Goal: Task Accomplishment & Management: Manage account settings

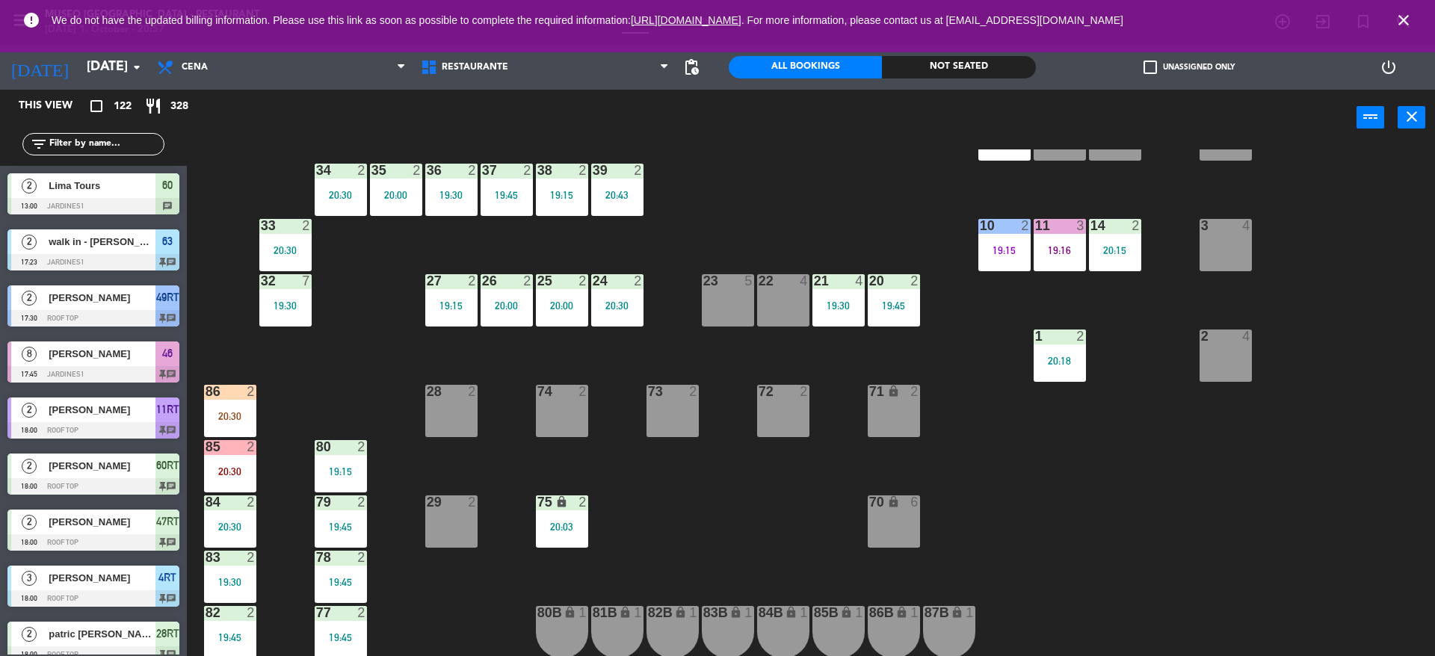
scroll to position [345, 0]
click at [128, 143] on input "text" at bounding box center [106, 144] width 116 height 16
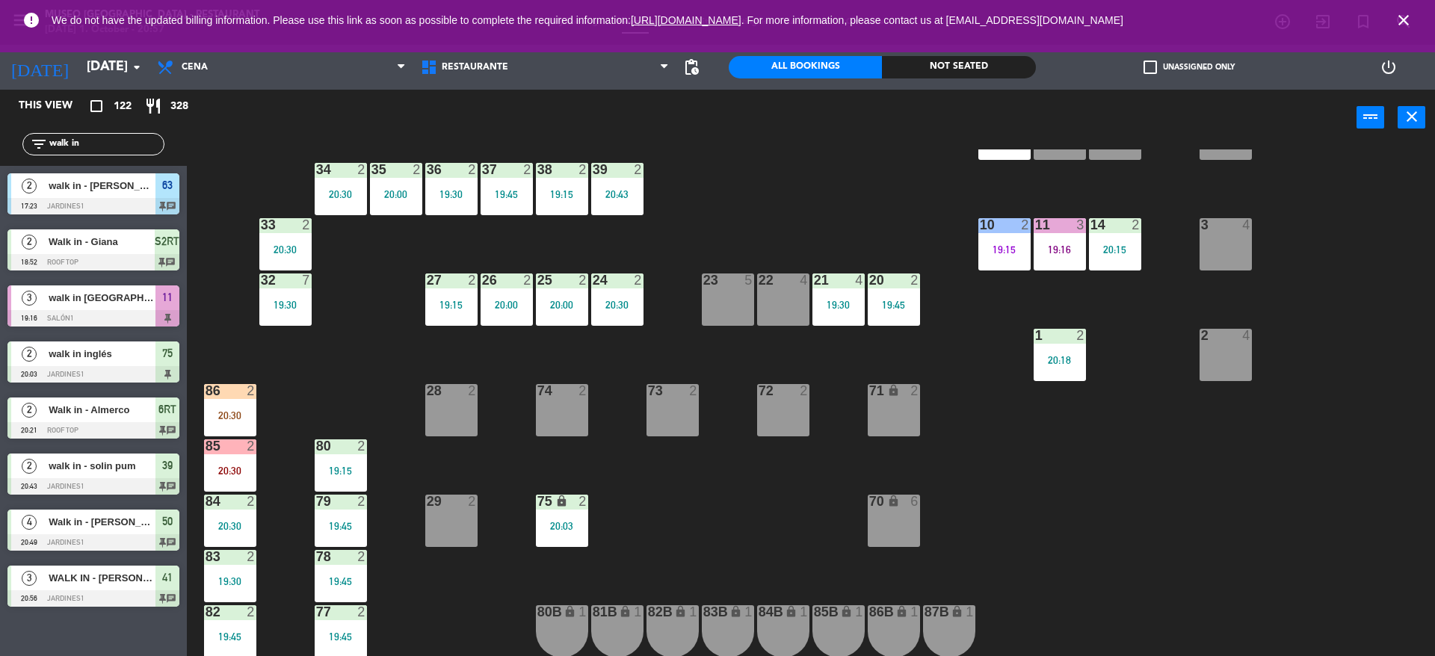
type input "walk in"
click at [696, 209] on div "44 4 19:15 49 2 20:30 54 5 19:45 64 2 20:00 48 8 19:45 53 2 20:30 63 2 17:23 43…" at bounding box center [818, 405] width 1234 height 511
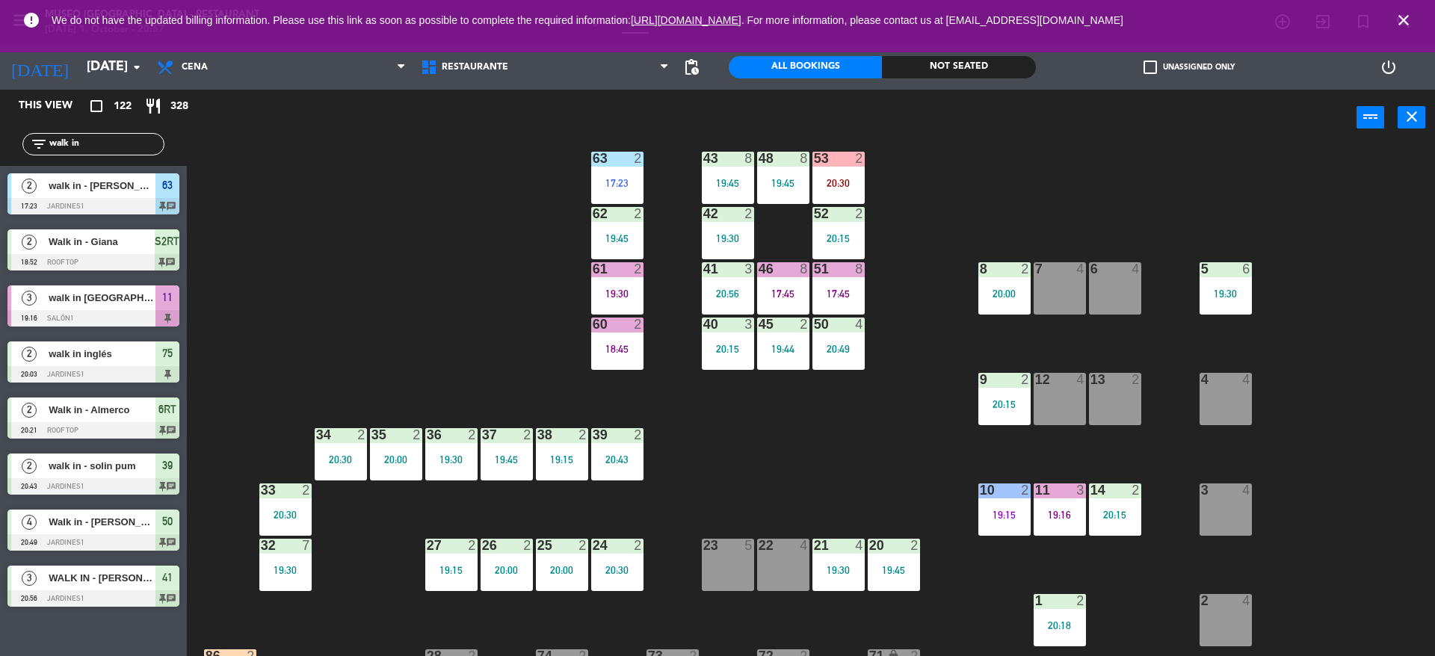
scroll to position [76, 0]
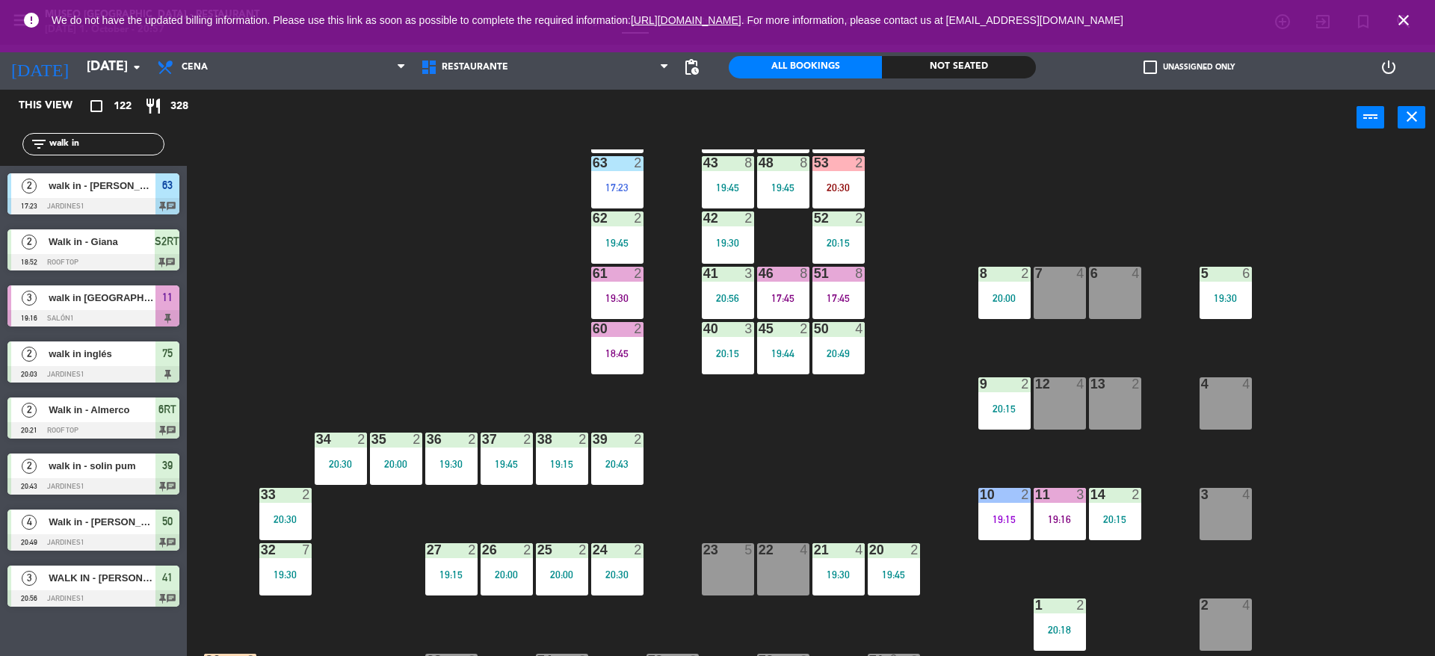
click at [749, 286] on div "41 3 20:56" at bounding box center [728, 293] width 52 height 52
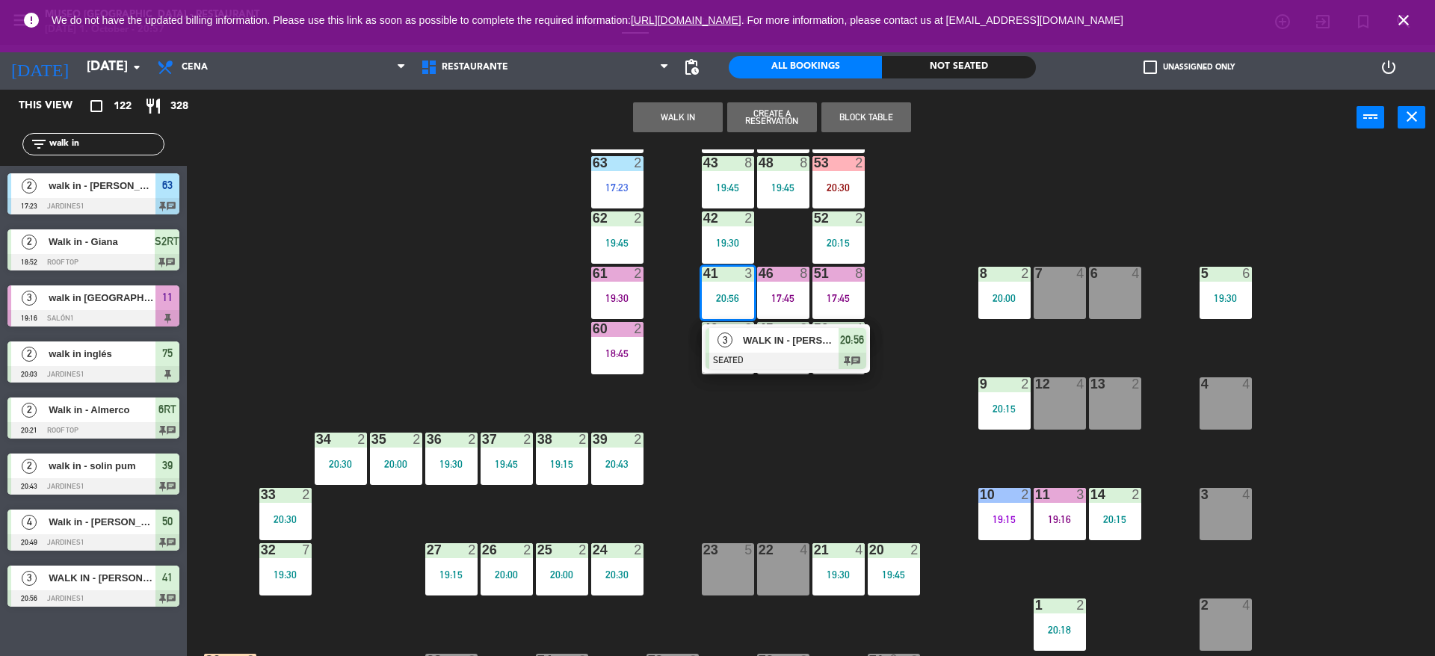
click at [775, 330] on div "WALK IN - [PERSON_NAME]" at bounding box center [790, 340] width 97 height 25
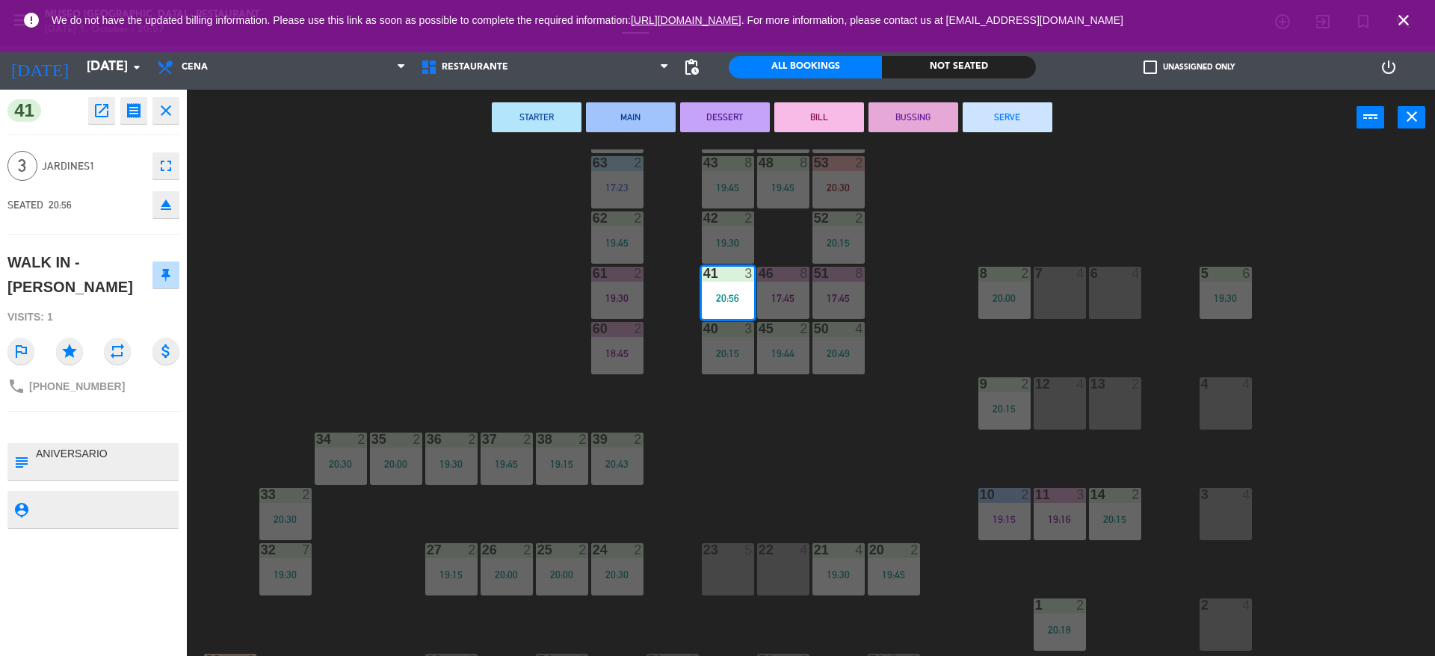
click at [119, 446] on textarea at bounding box center [105, 461] width 143 height 31
click at [770, 484] on div "44 4 19:15 49 2 20:30 54 5 19:45 64 2 20:00 48 8 19:45 53 2 20:30 63 2 17:23 43…" at bounding box center [818, 405] width 1234 height 511
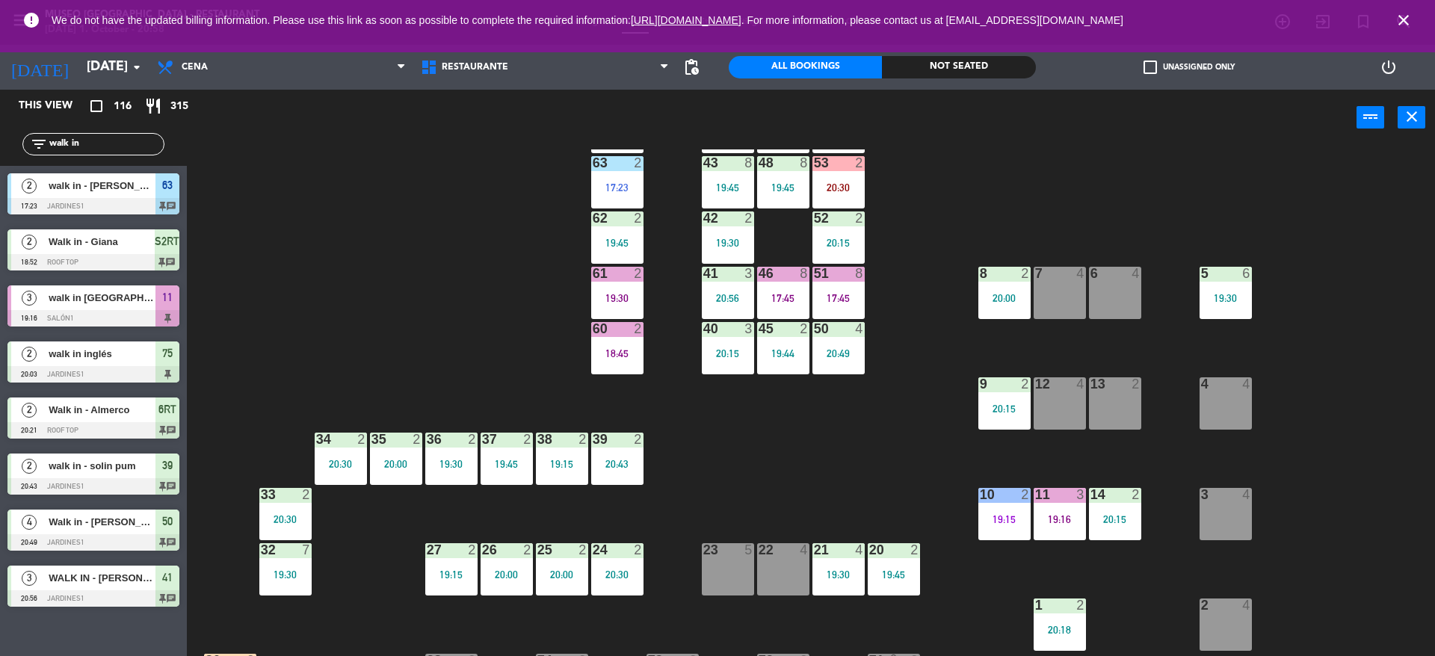
click at [734, 279] on div at bounding box center [727, 273] width 25 height 13
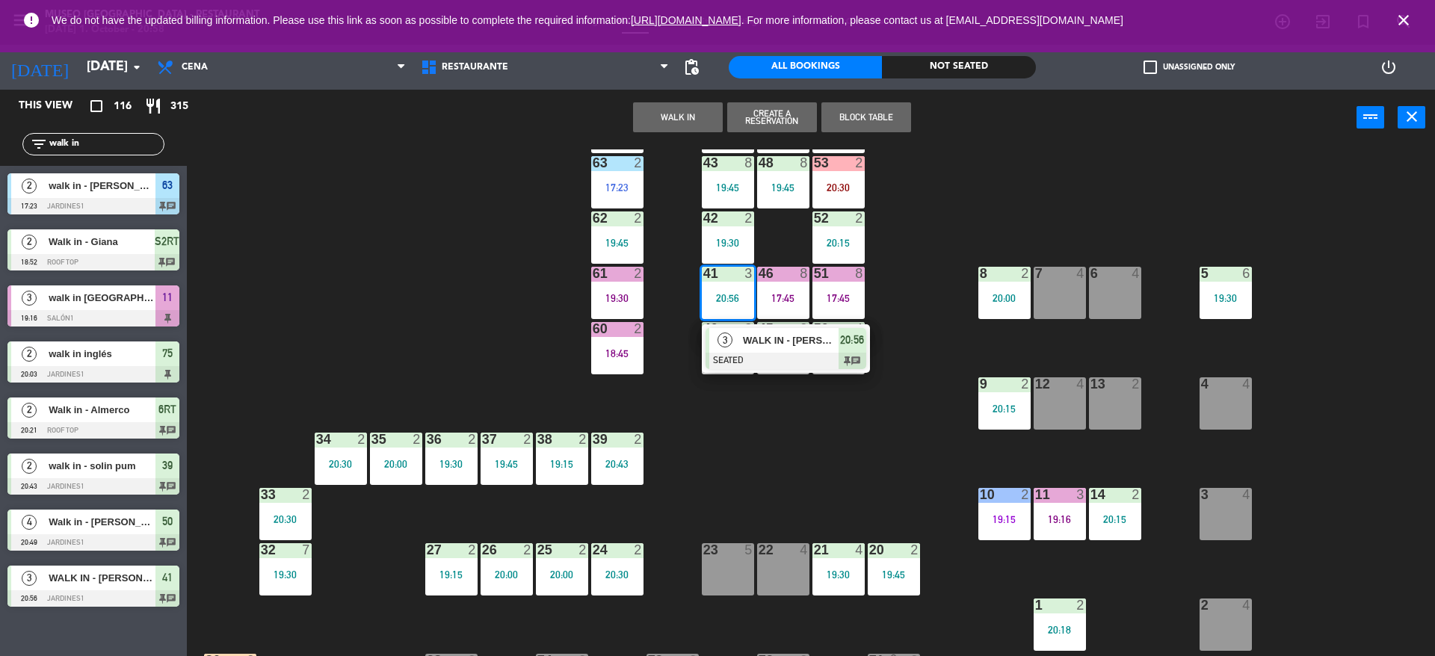
click at [766, 353] on div at bounding box center [786, 361] width 161 height 16
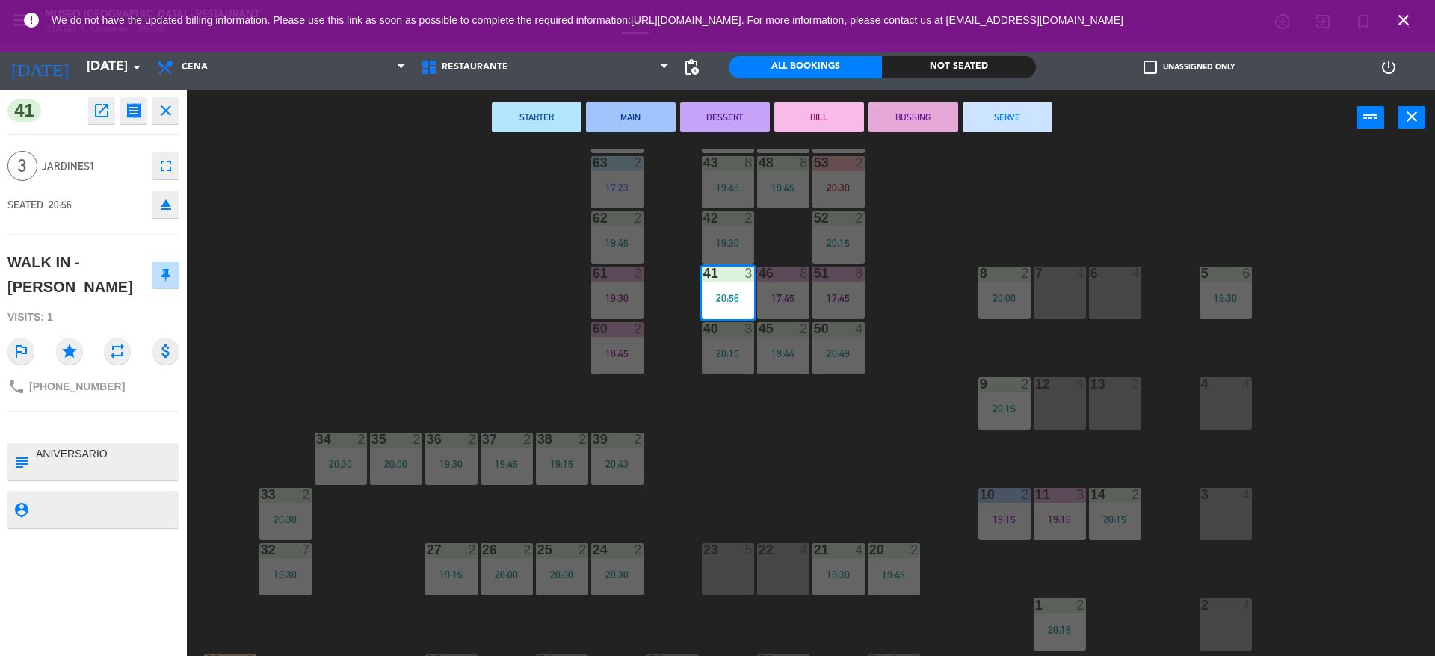
click at [35, 454] on textarea at bounding box center [105, 461] width 143 height 31
type textarea "m41 ANIVERSARIO"
click at [122, 415] on div "41 open_in_new receipt 8:56 PM [DATE] 3 people WALK IN - [PERSON_NAME] Table 41…" at bounding box center [93, 373] width 187 height 567
click at [316, 320] on div "44 4 19:15 49 2 20:30 54 5 19:45 64 2 20:00 48 8 19:45 53 2 20:30 63 2 17:23 43…" at bounding box center [818, 405] width 1234 height 511
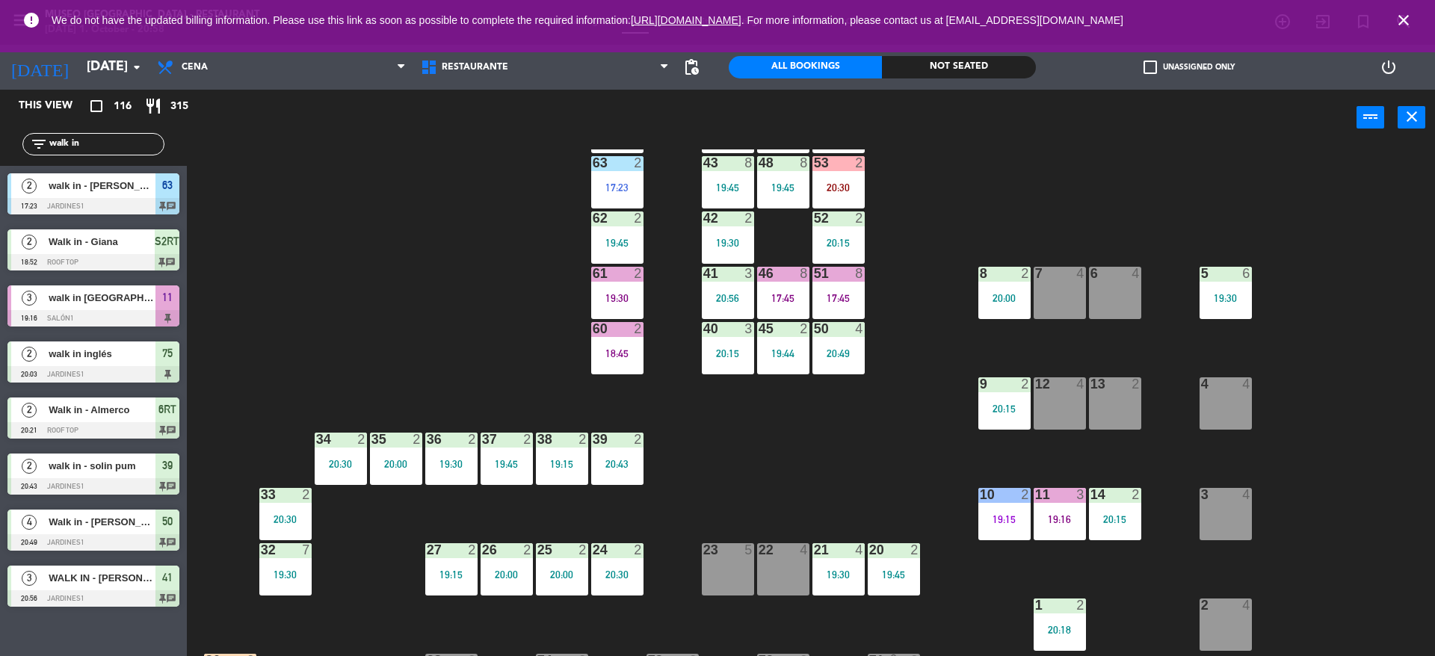
click at [633, 293] on div "19:30" at bounding box center [617, 298] width 52 height 10
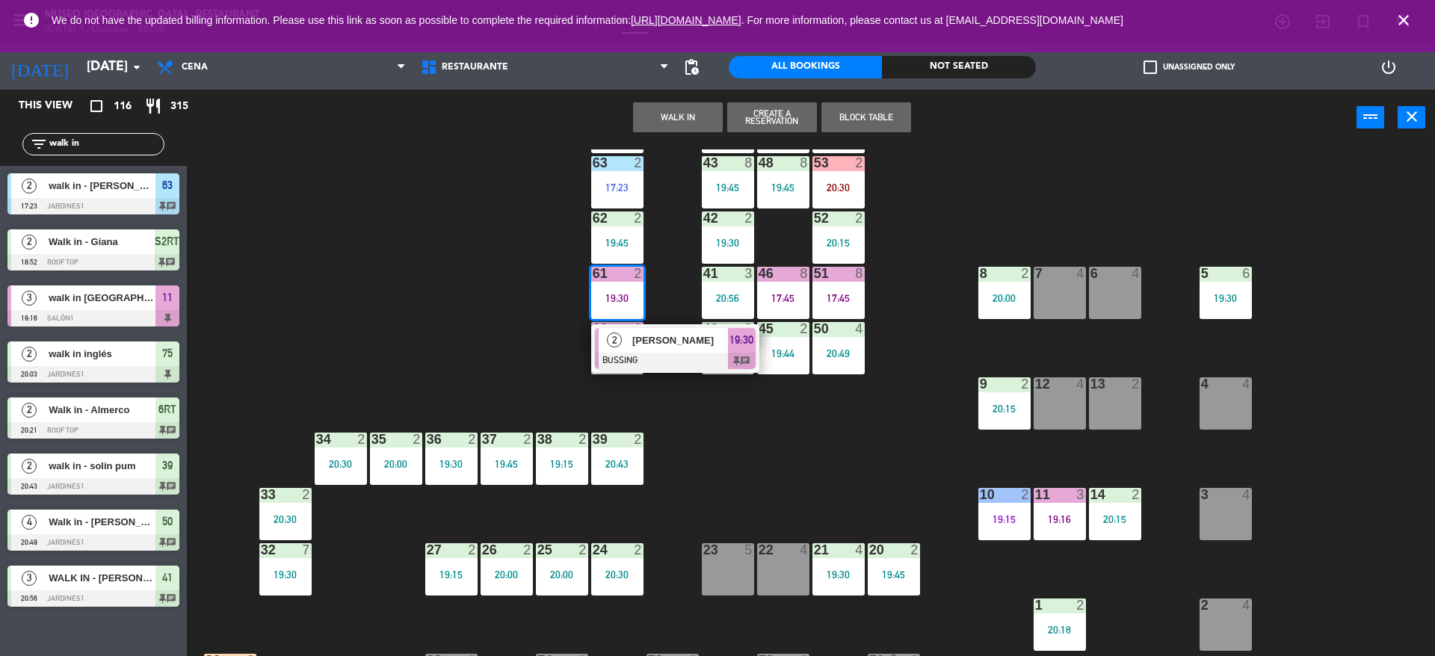
click at [955, 236] on div "44 4 19:15 49 2 20:30 54 5 19:45 64 2 20:00 48 8 19:45 53 2 20:30 63 2 17:23 43…" at bounding box center [818, 405] width 1234 height 511
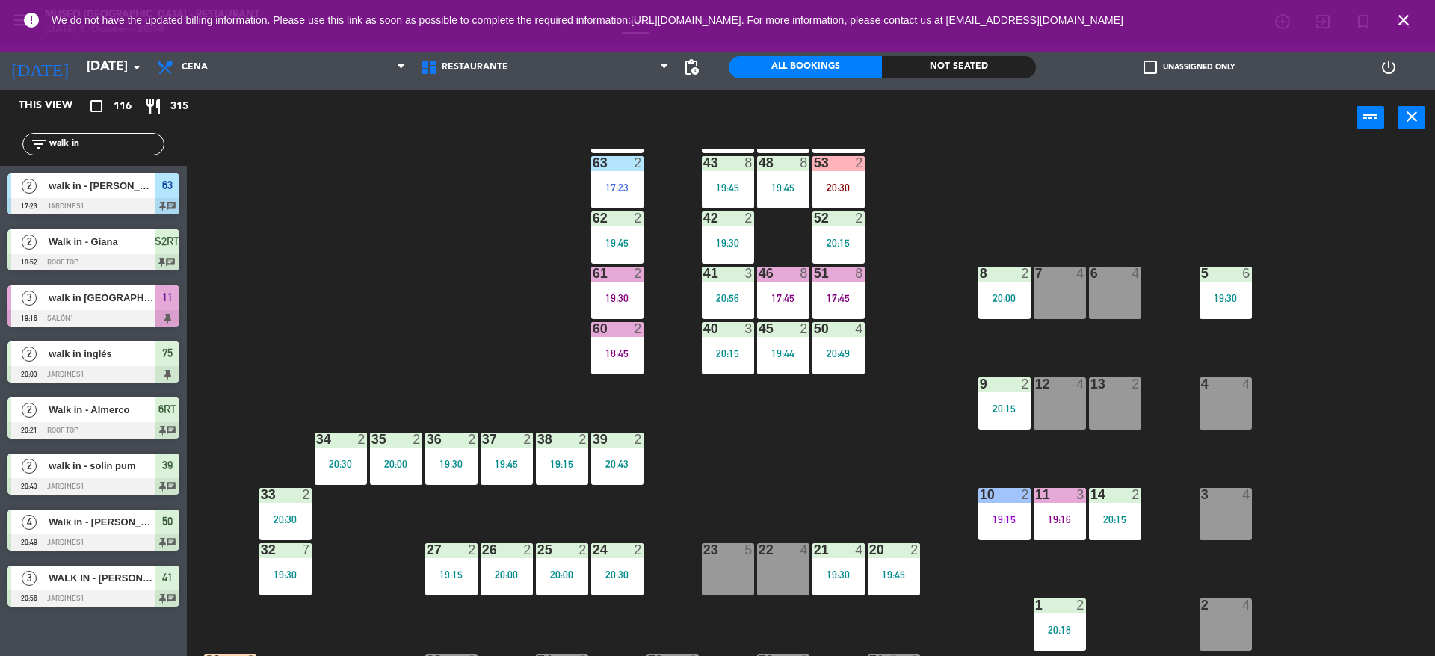
click at [843, 187] on div "20:30" at bounding box center [839, 187] width 52 height 10
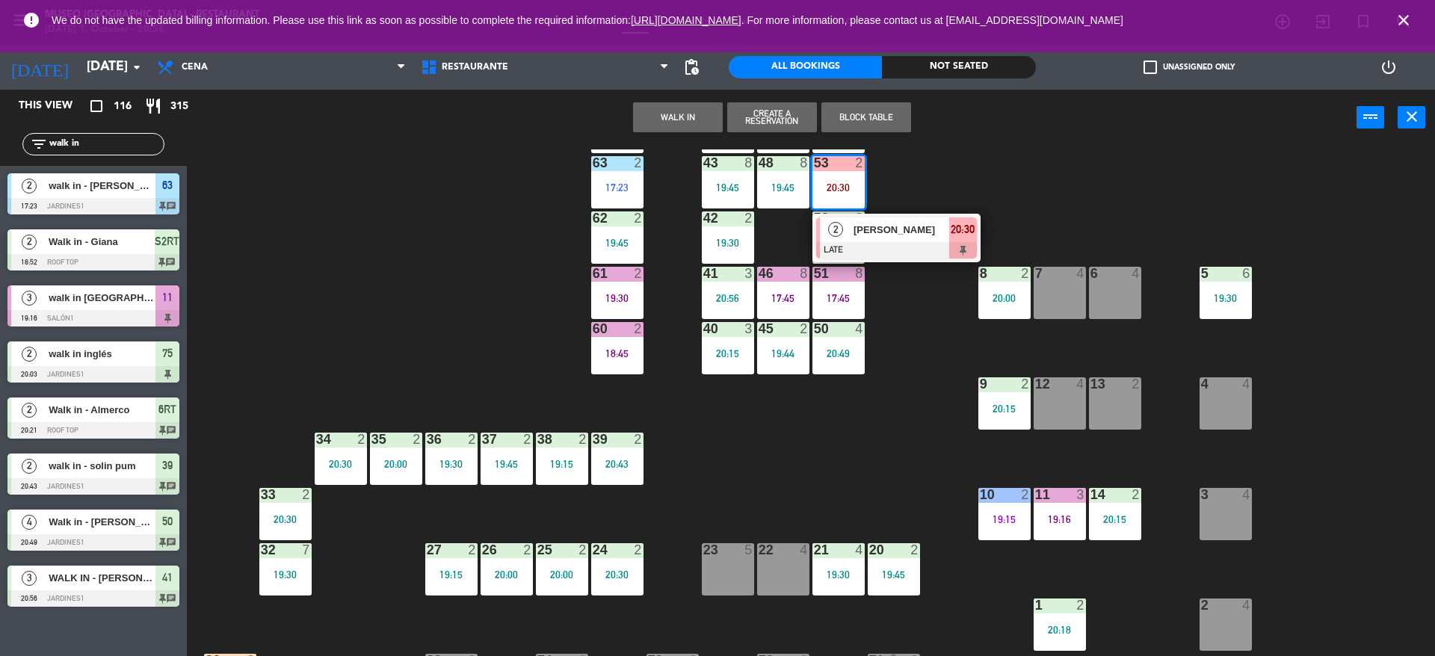
click at [880, 238] on div "[PERSON_NAME]" at bounding box center [900, 230] width 97 height 25
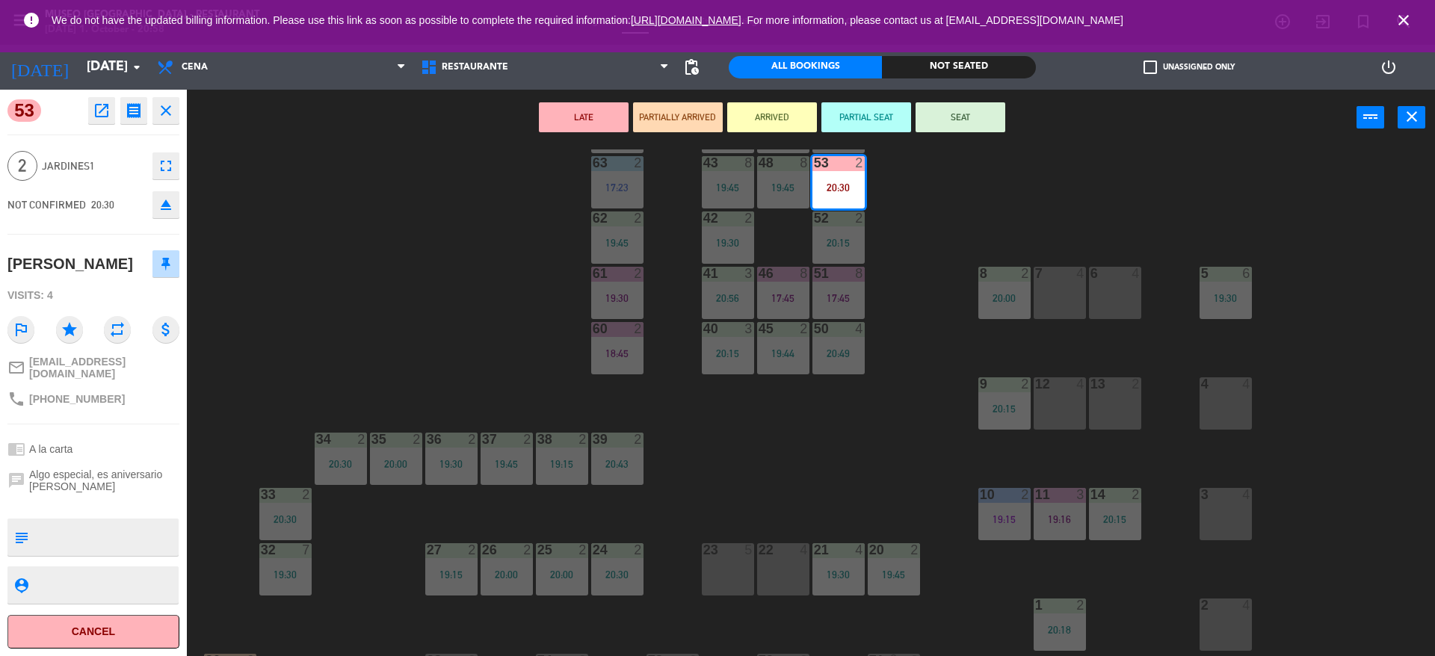
click at [106, 106] on icon "open_in_new" at bounding box center [102, 111] width 18 height 18
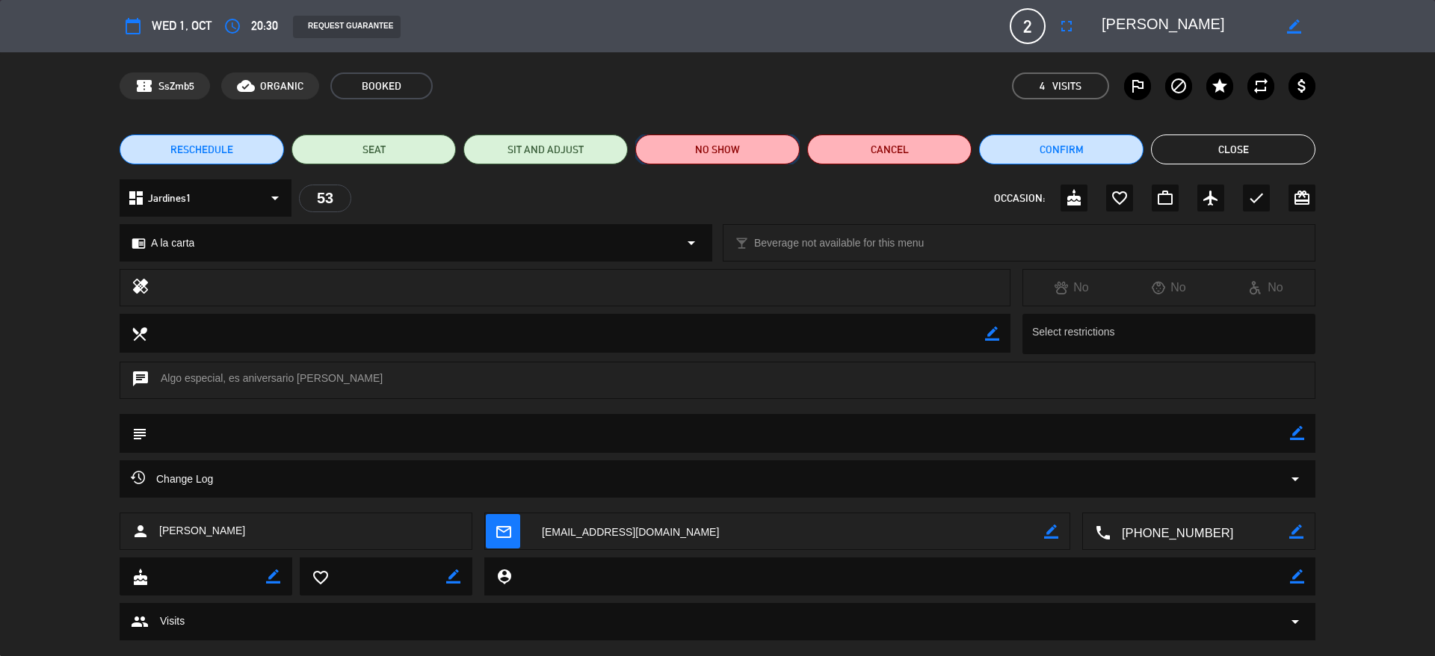
click at [725, 159] on button "NO SHOW" at bounding box center [717, 150] width 164 height 30
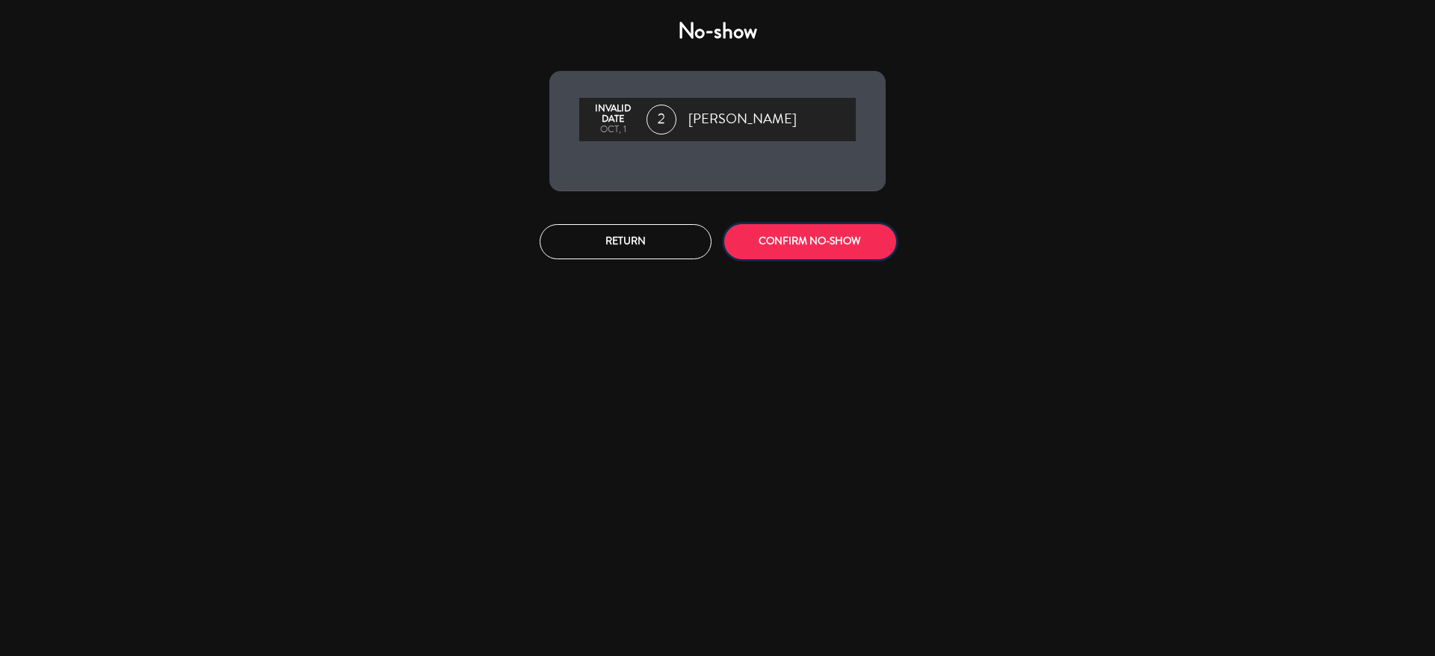
click at [786, 241] on button "CONFIRM NO-SHOW" at bounding box center [810, 241] width 172 height 35
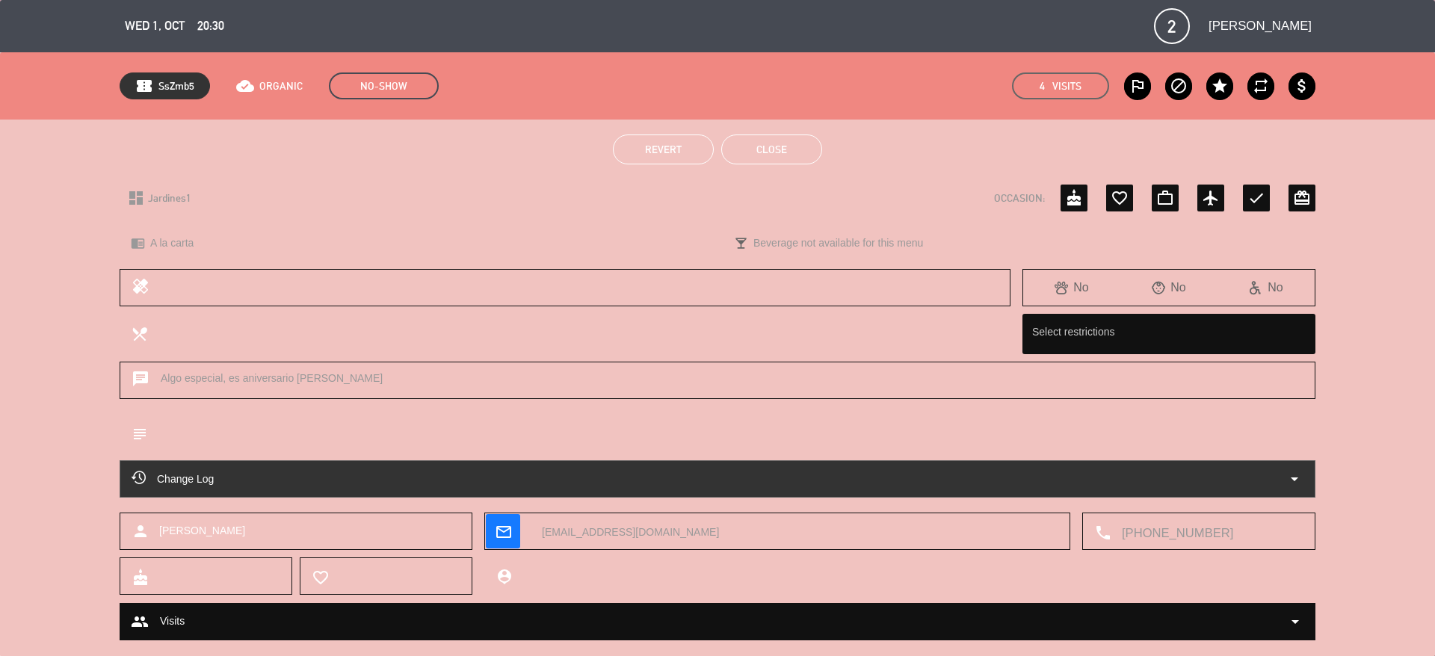
click at [789, 147] on button "Close" at bounding box center [771, 150] width 101 height 30
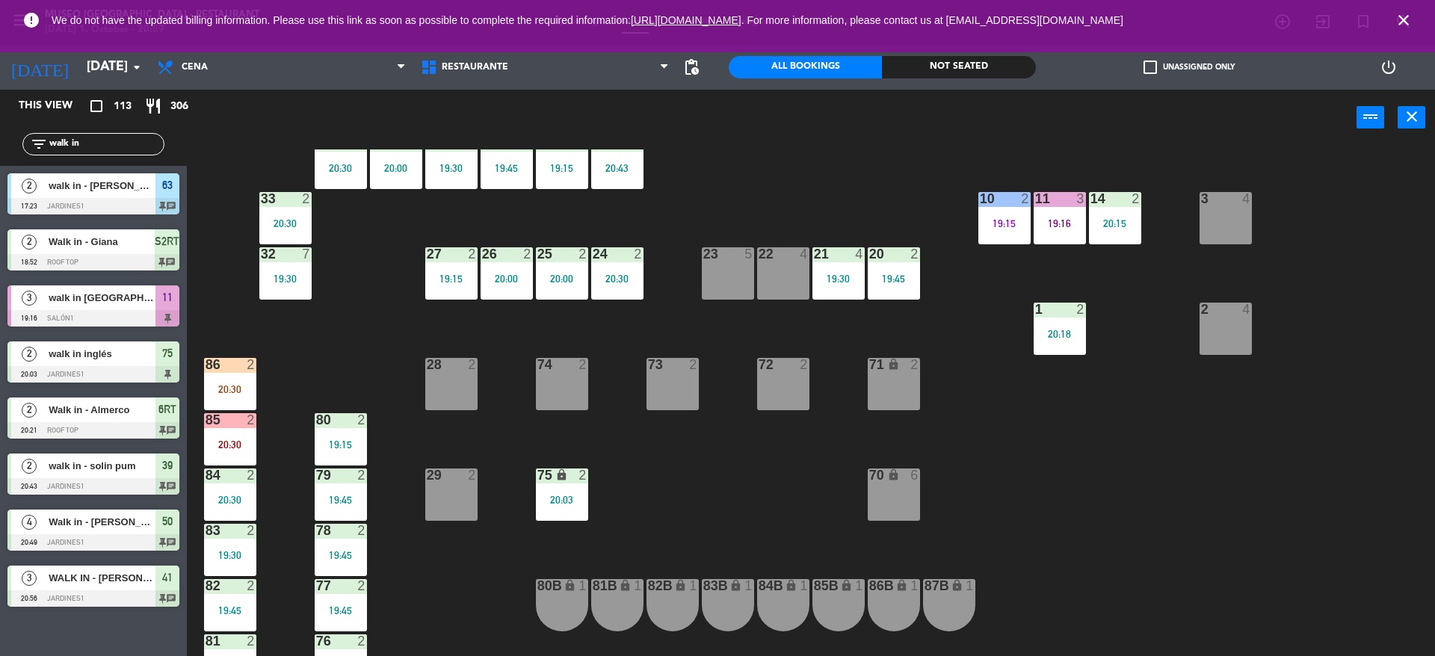
scroll to position [372, 0]
click at [236, 376] on div "86 2 20:30" at bounding box center [230, 383] width 52 height 52
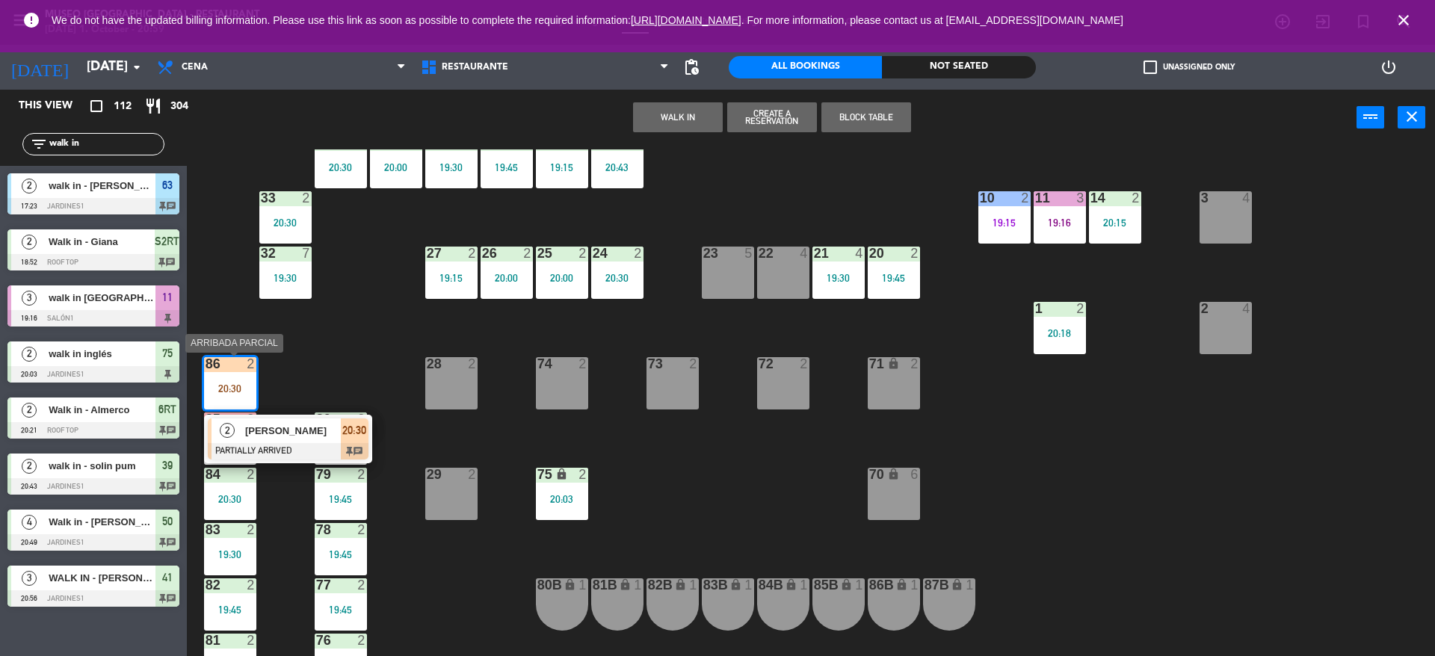
click at [297, 436] on span "[PERSON_NAME]" at bounding box center [293, 431] width 96 height 16
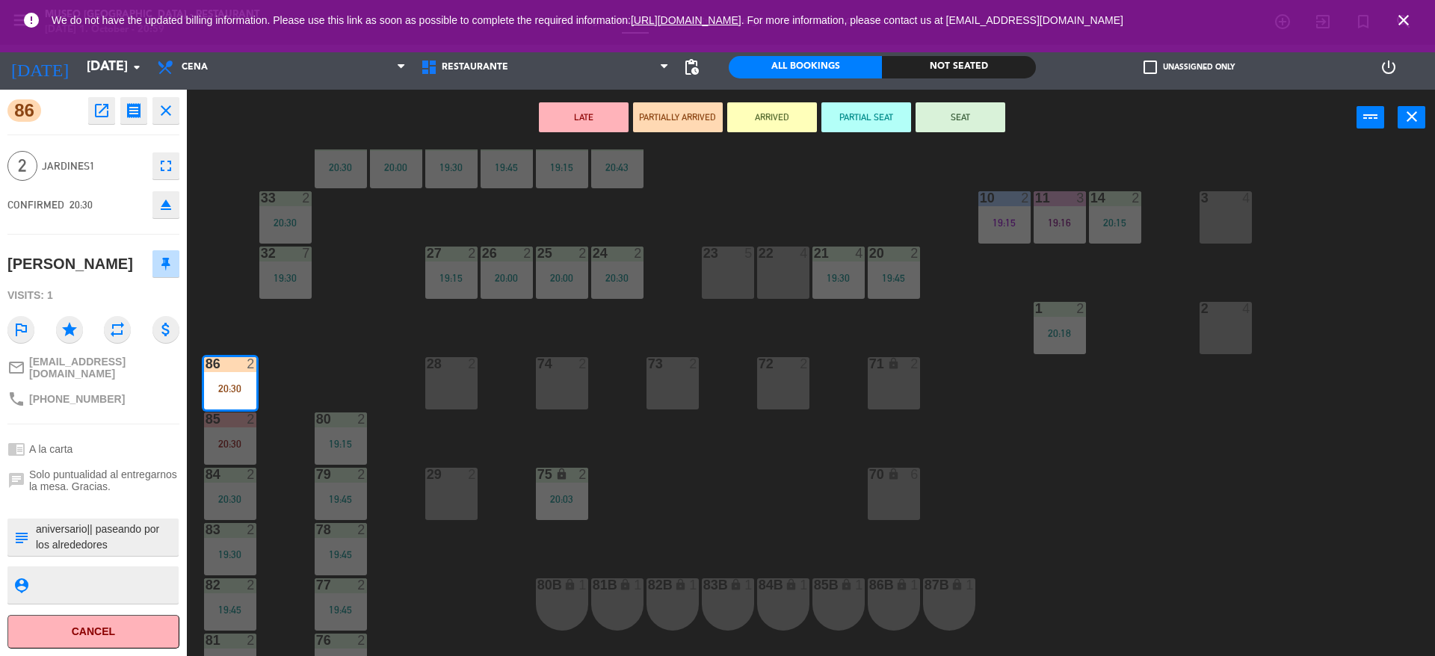
click at [297, 360] on div "44 4 19:15 49 2 20:30 54 5 19:45 64 2 20:00 48 8 19:45 53 4 63 2 17:23 43 8 19:…" at bounding box center [818, 405] width 1234 height 511
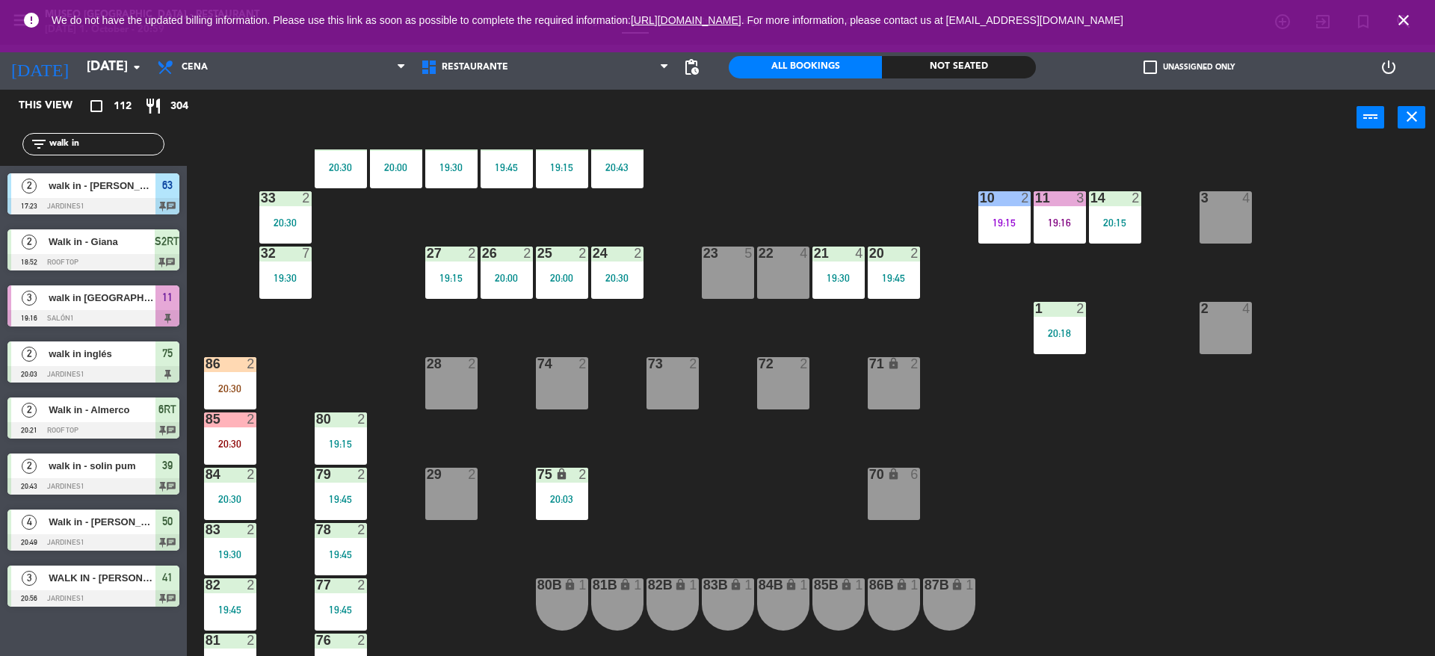
click at [255, 431] on div "85 2 20:30" at bounding box center [230, 439] width 52 height 52
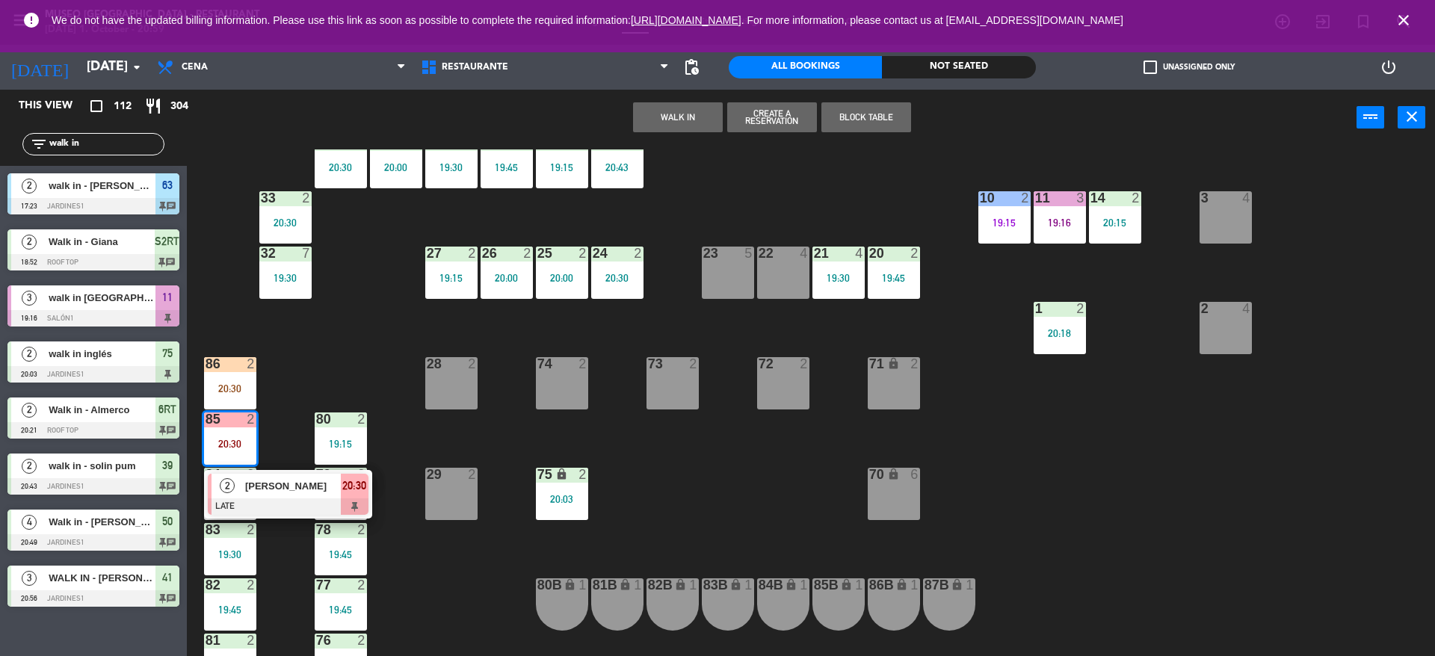
click at [281, 480] on span "[PERSON_NAME]" at bounding box center [293, 486] width 96 height 16
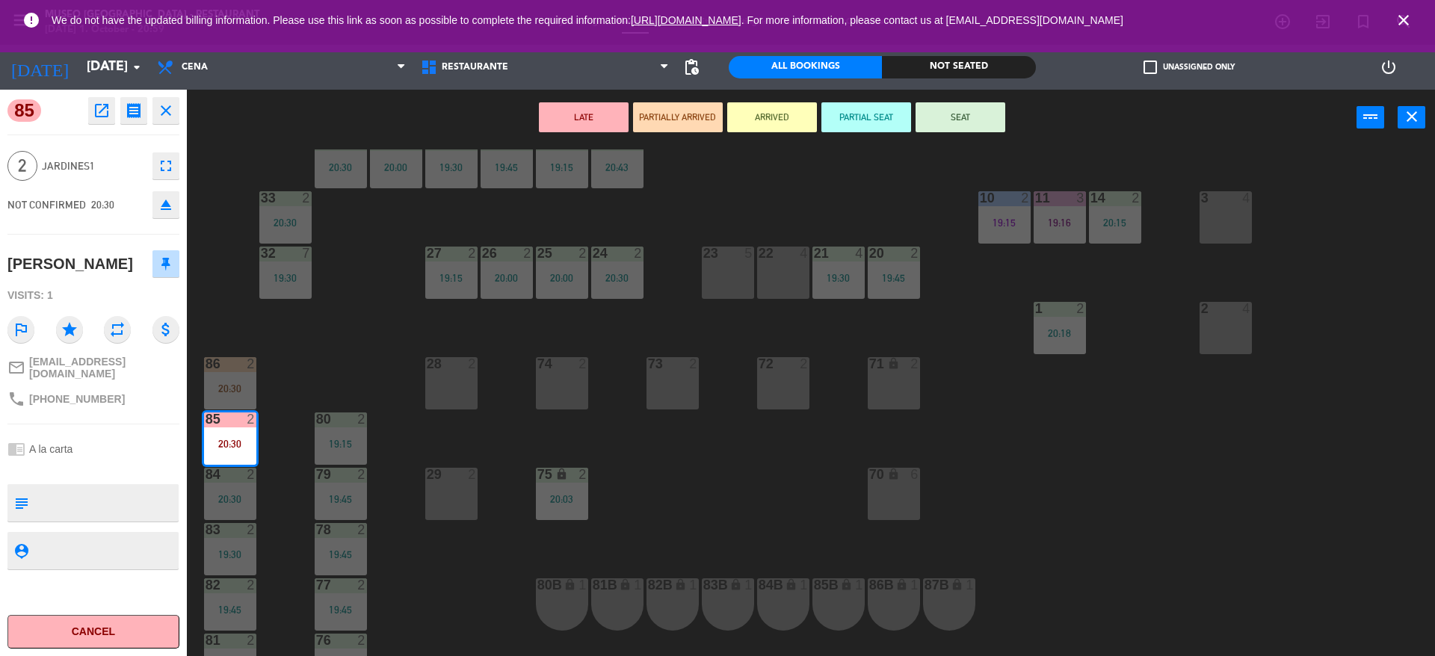
click at [102, 113] on icon "open_in_new" at bounding box center [102, 111] width 18 height 18
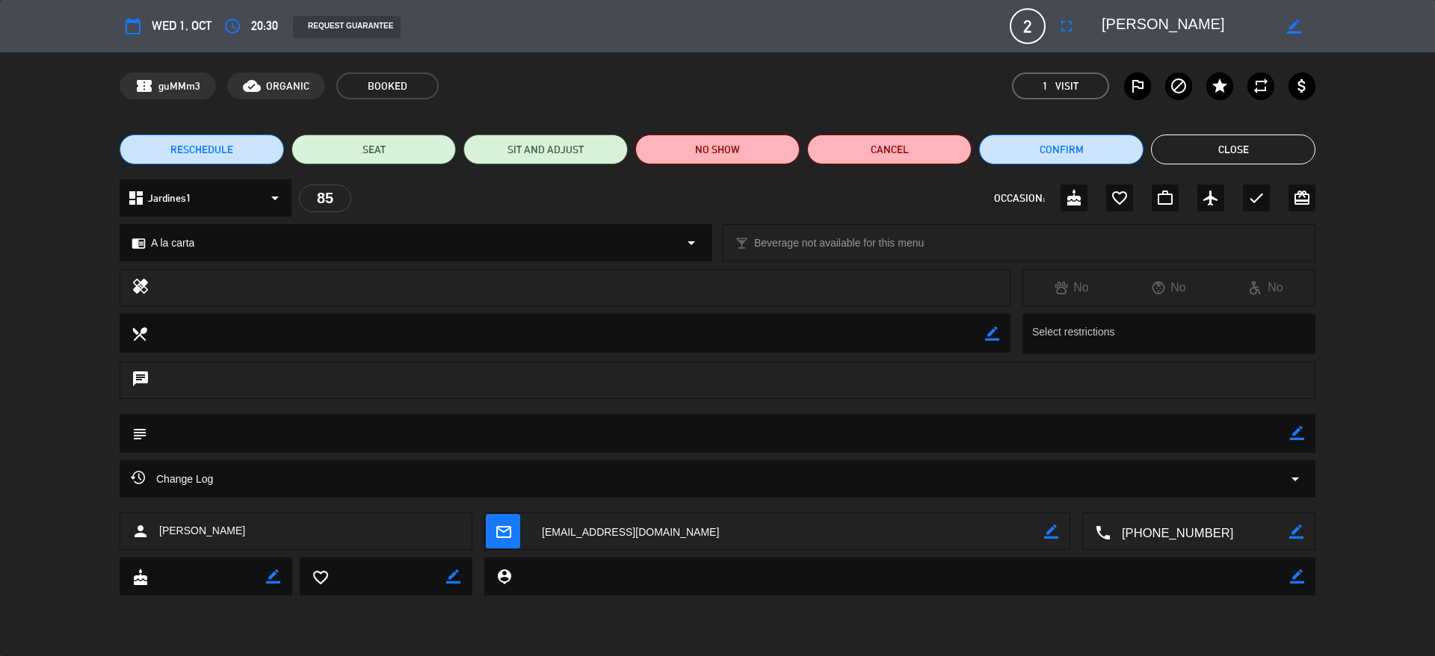
click at [1183, 151] on button "Close" at bounding box center [1233, 150] width 164 height 30
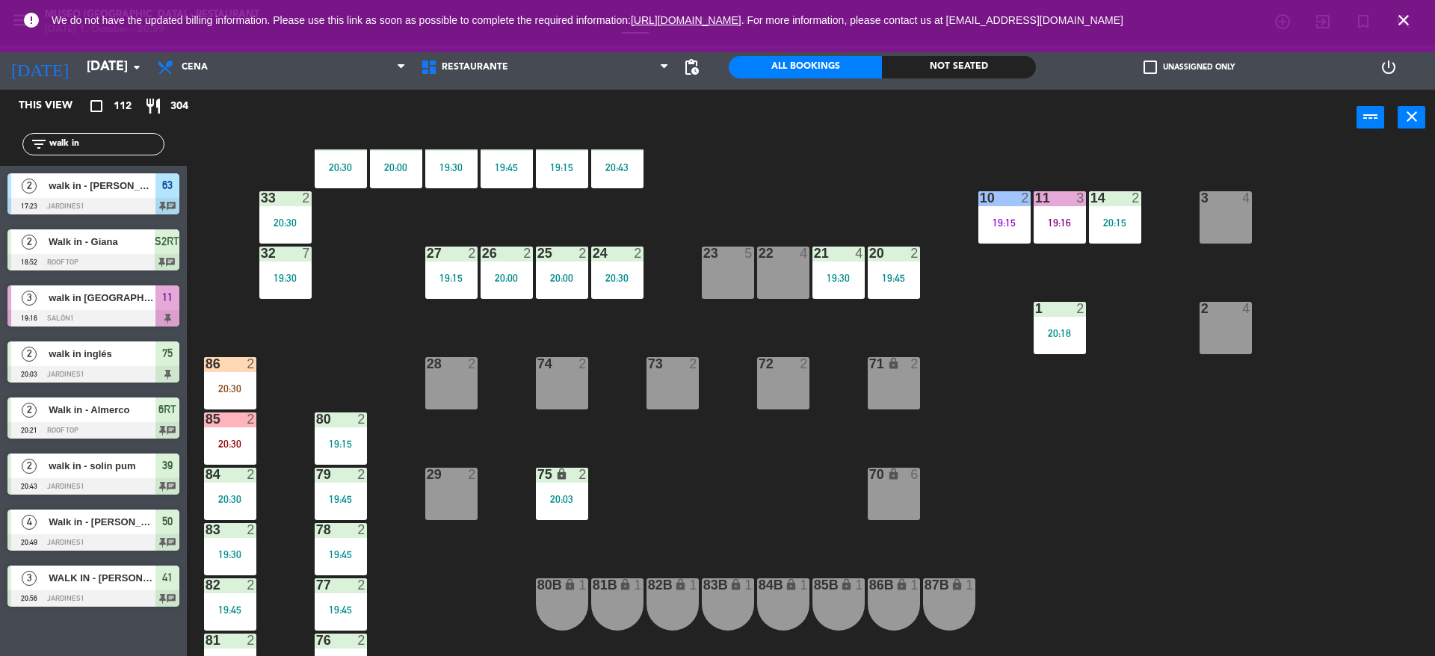
click at [1412, 20] on icon "close" at bounding box center [1404, 20] width 18 height 18
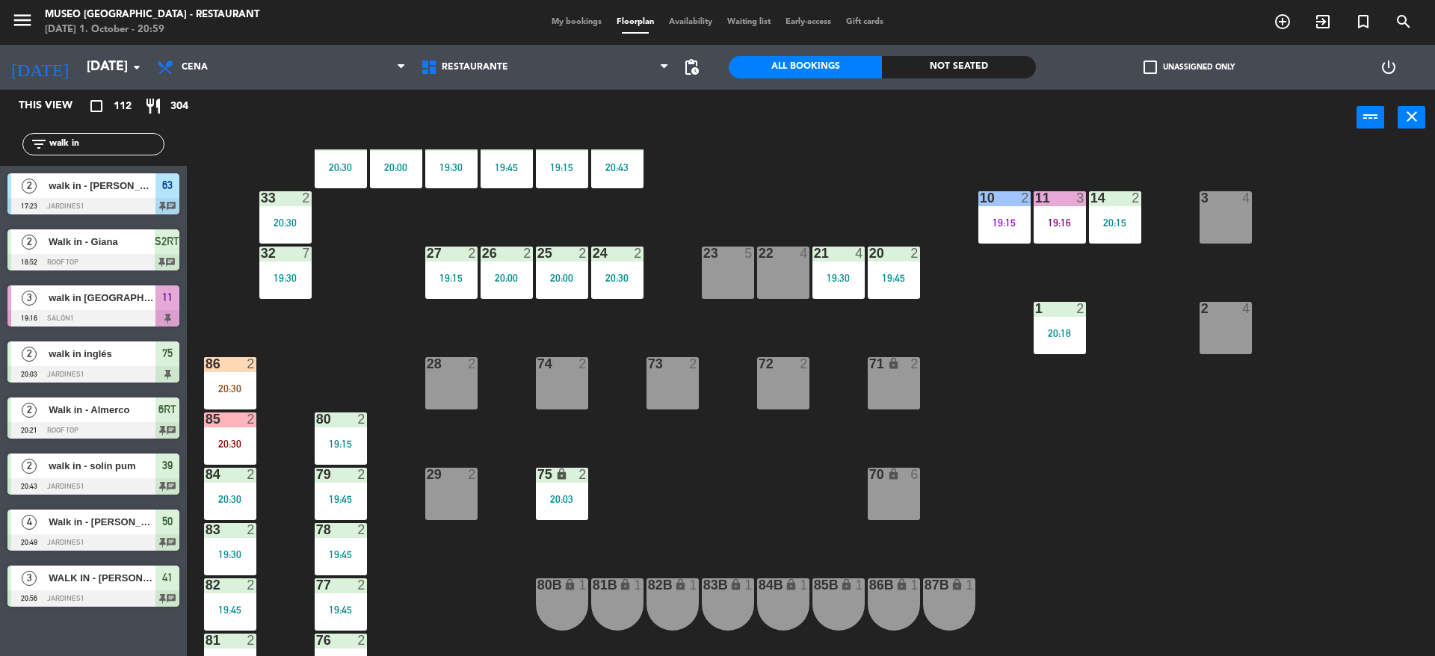
click at [573, 19] on span "My bookings" at bounding box center [576, 22] width 65 height 8
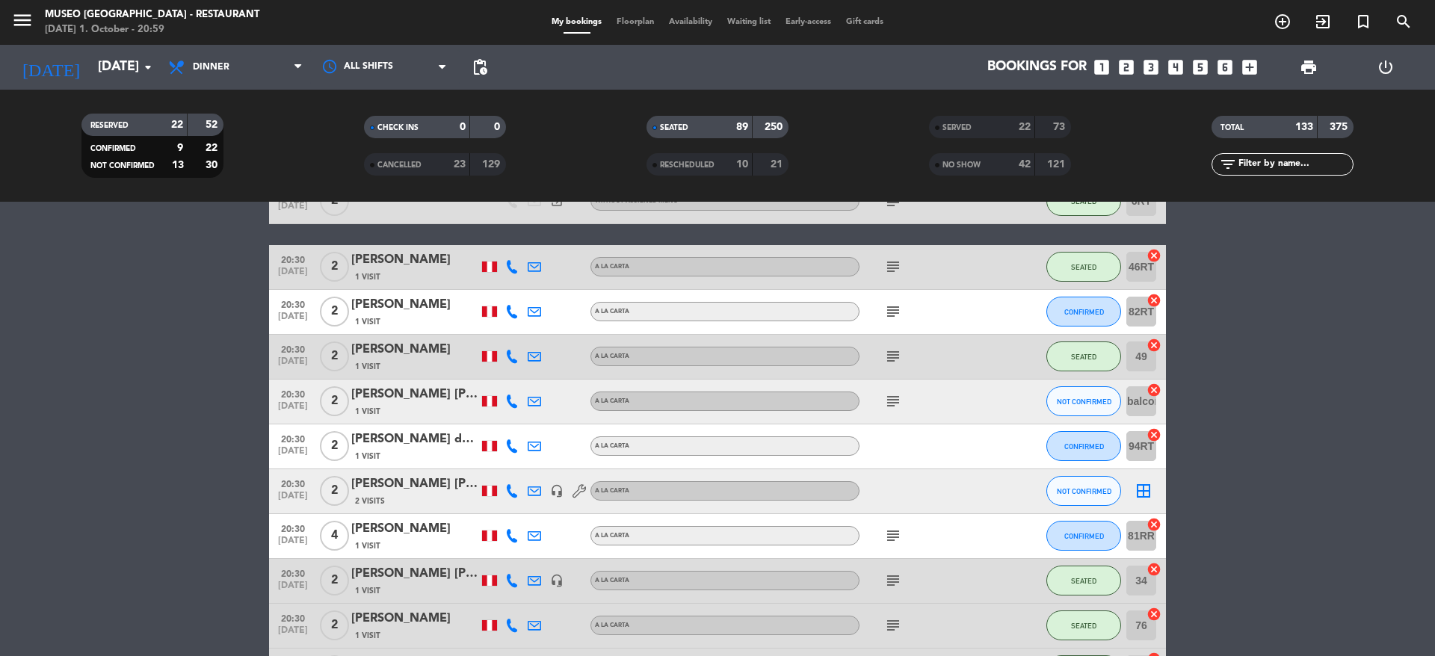
scroll to position [4587, 0]
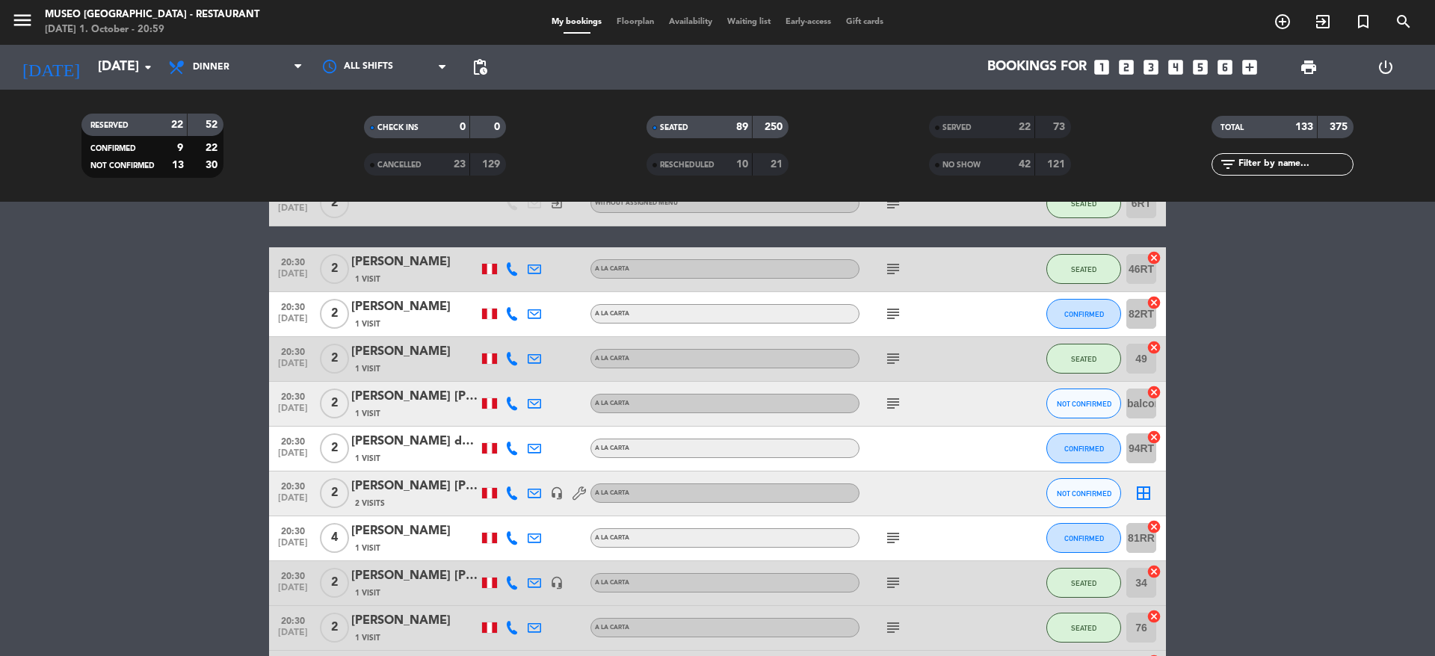
click at [630, 21] on span "Floorplan" at bounding box center [635, 22] width 52 height 8
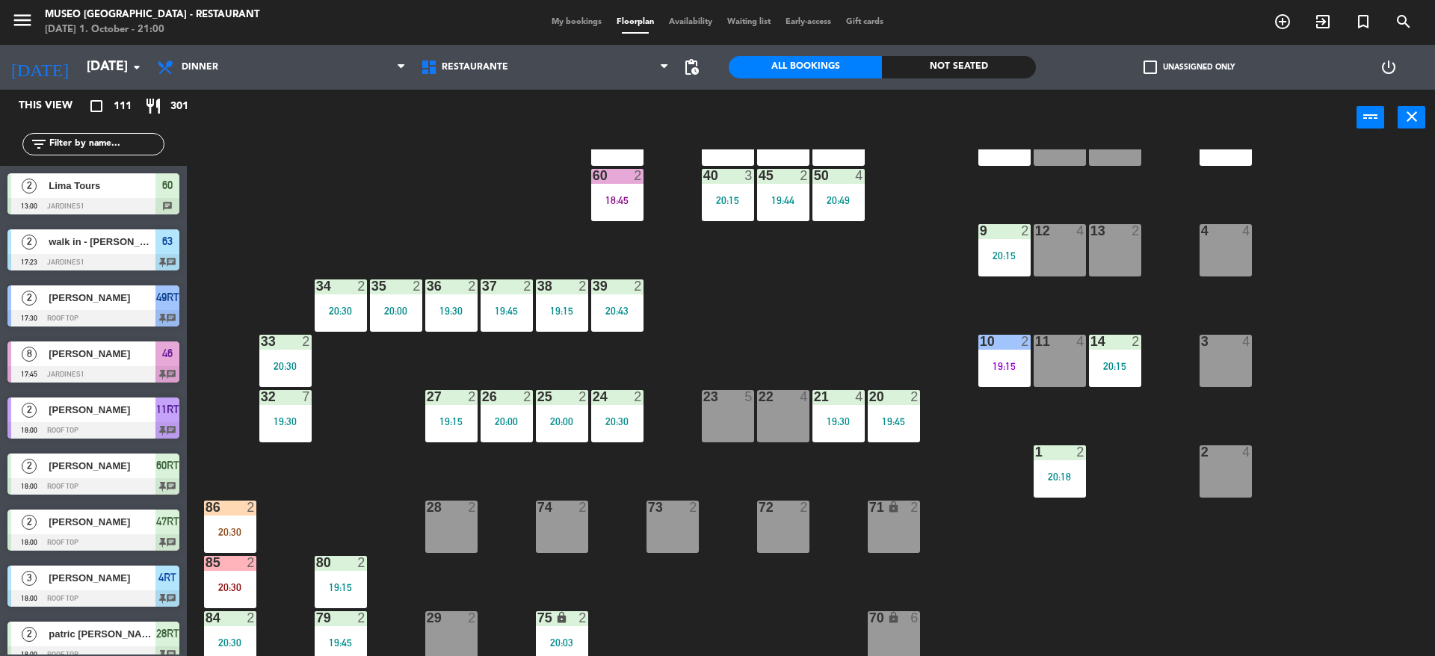
scroll to position [230, 0]
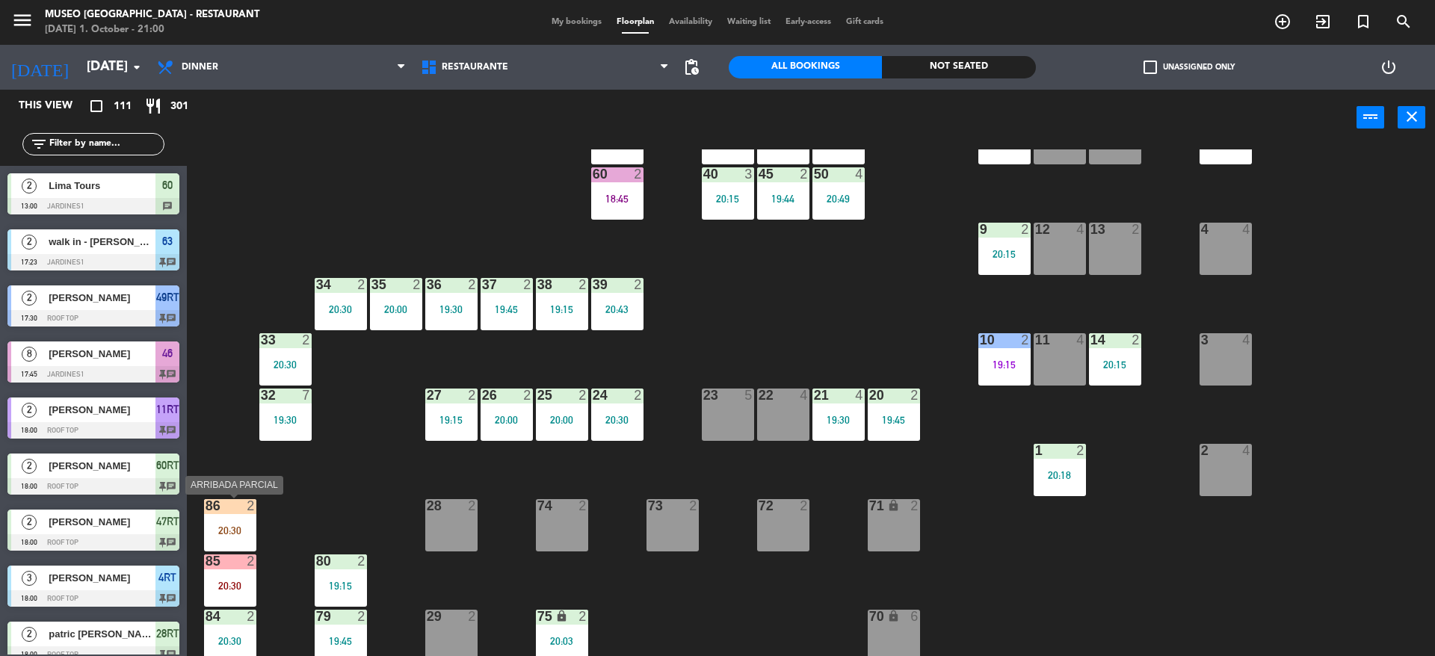
click at [238, 526] on div "20:30" at bounding box center [230, 531] width 52 height 10
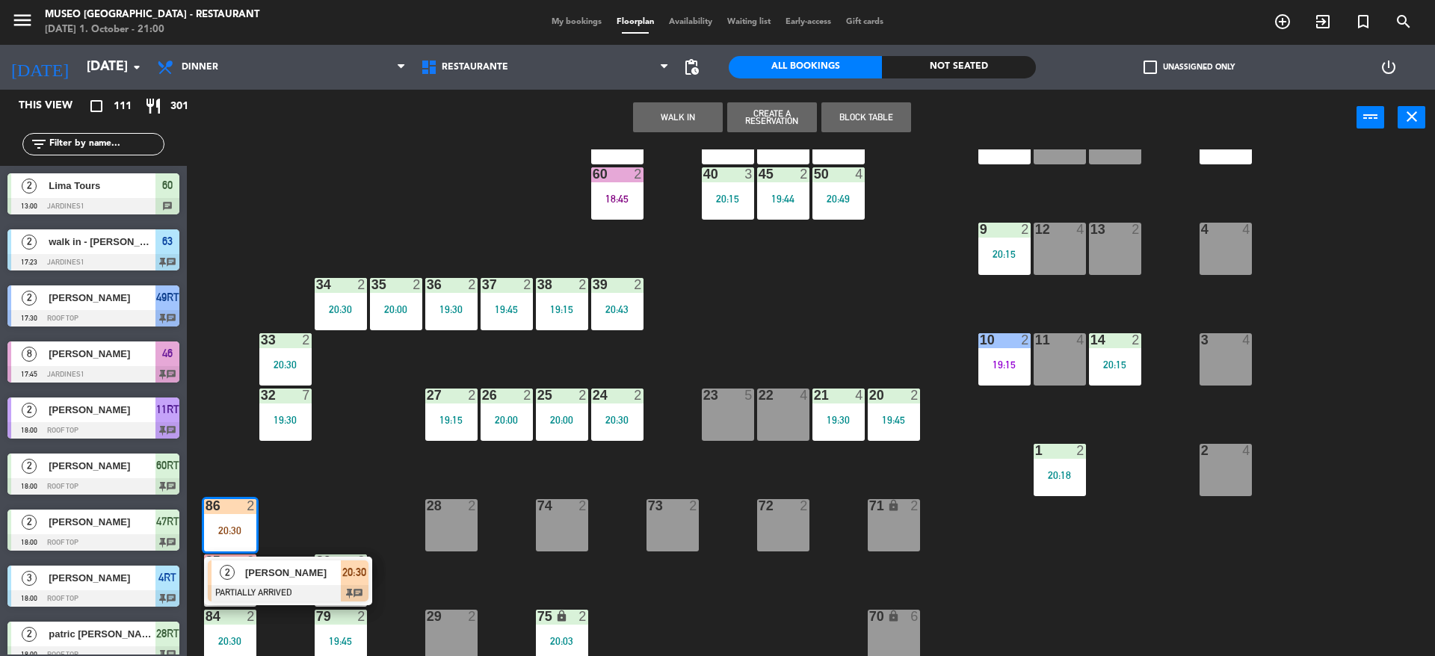
click at [340, 484] on div "44 4 19:15 49 2 20:30 54 5 19:45 64 2 20:00 48 8 19:45 53 4 63 2 17:23 43 8 19:…" at bounding box center [818, 405] width 1234 height 511
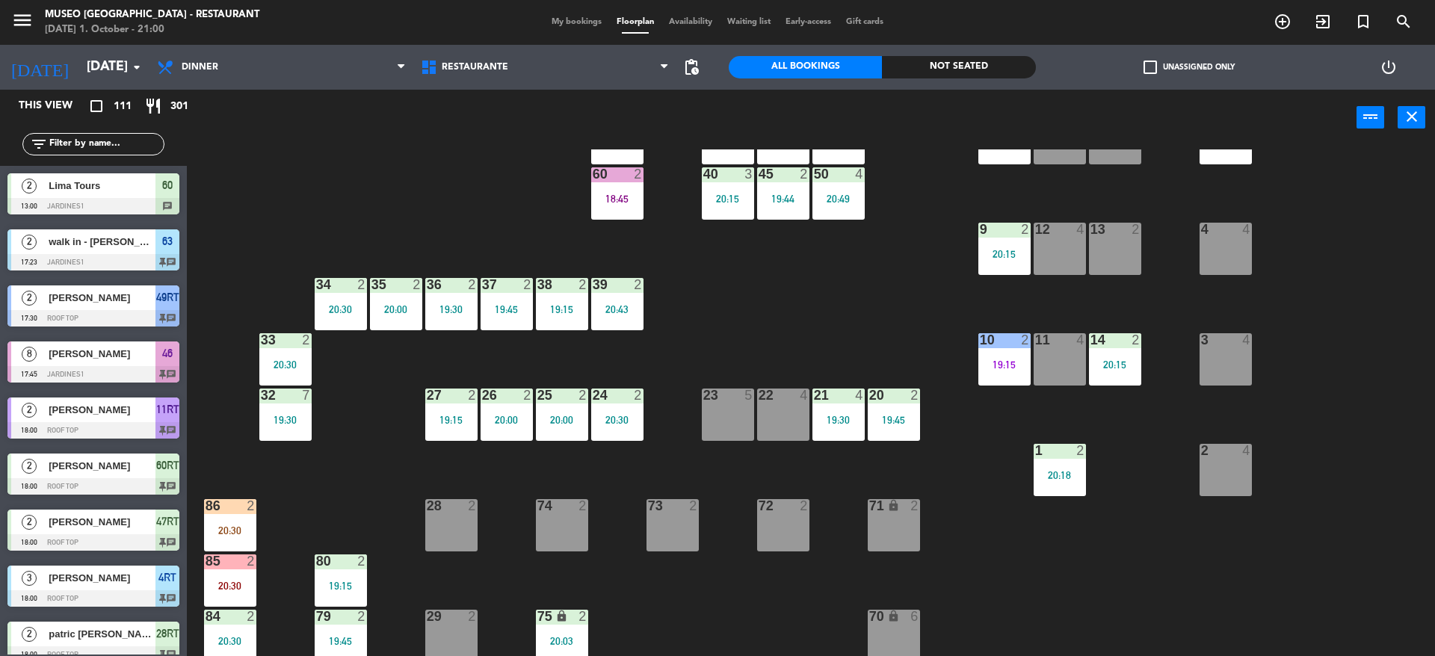
click at [236, 597] on div "85 2 20:30" at bounding box center [230, 581] width 52 height 52
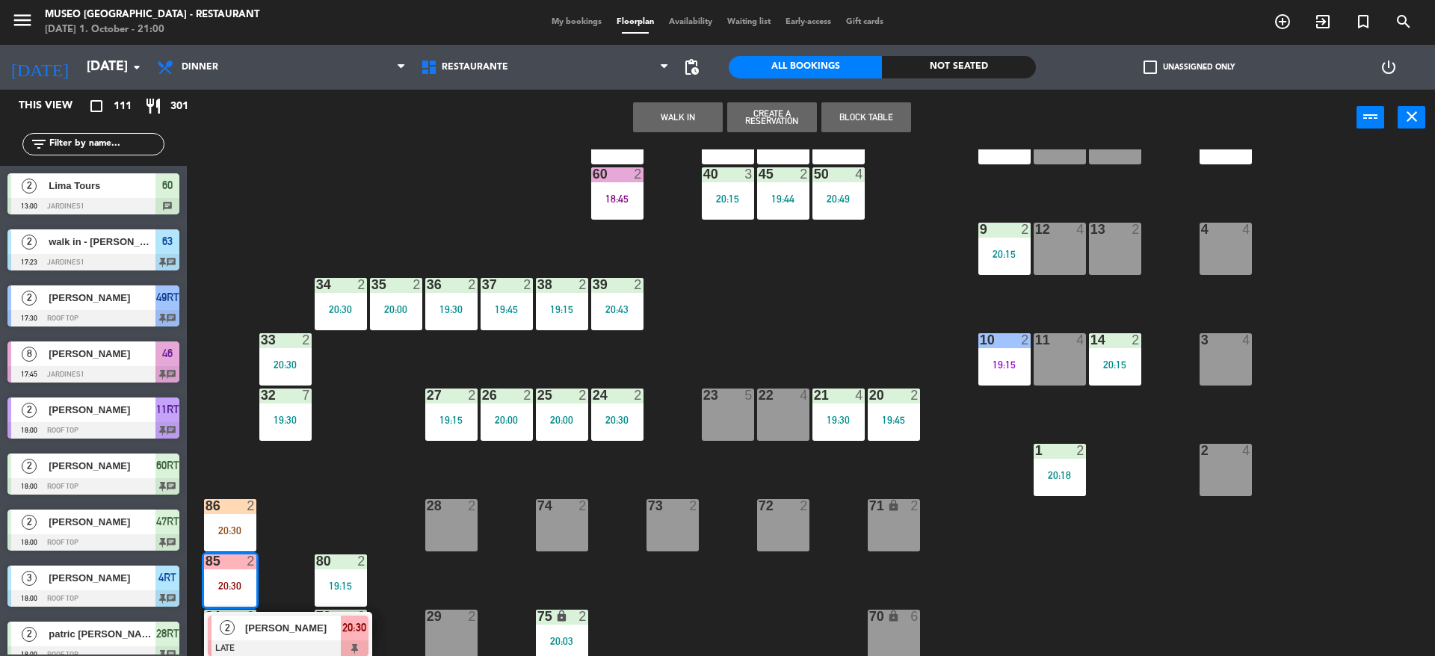
click at [297, 621] on span "[PERSON_NAME]" at bounding box center [293, 629] width 96 height 16
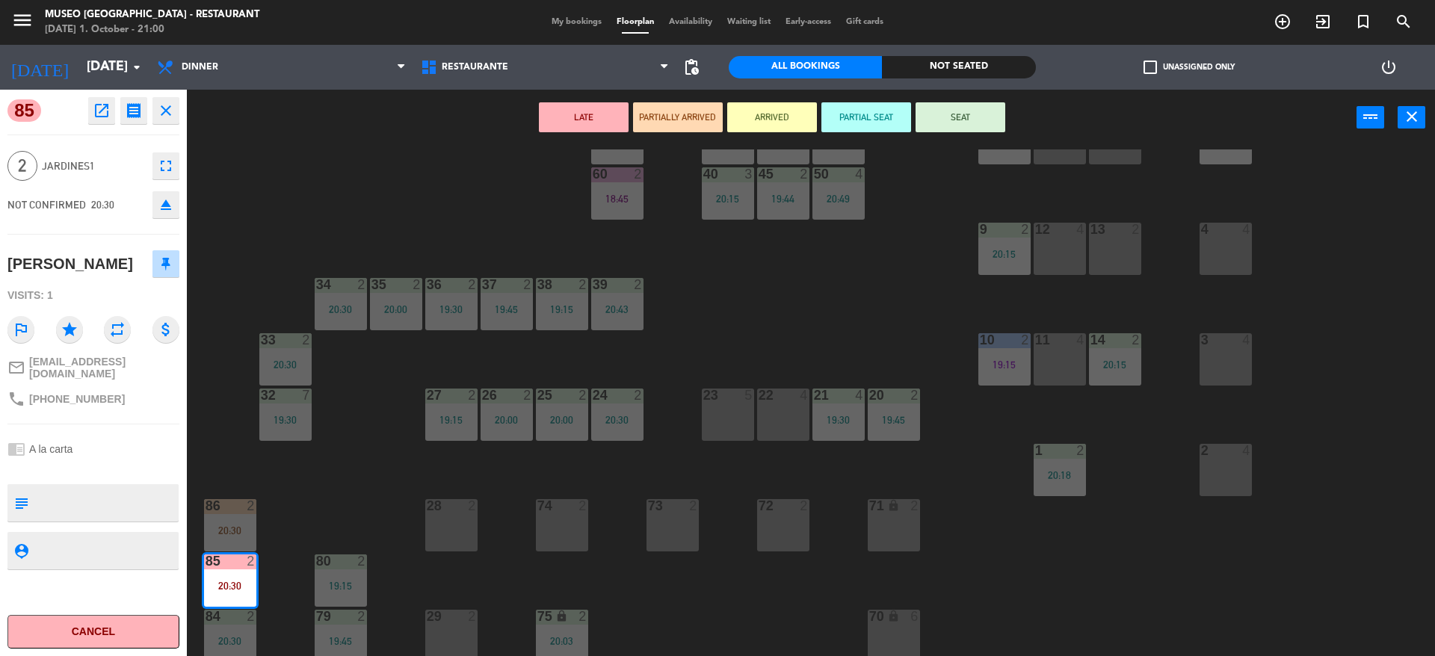
click at [108, 104] on icon "open_in_new" at bounding box center [102, 111] width 18 height 18
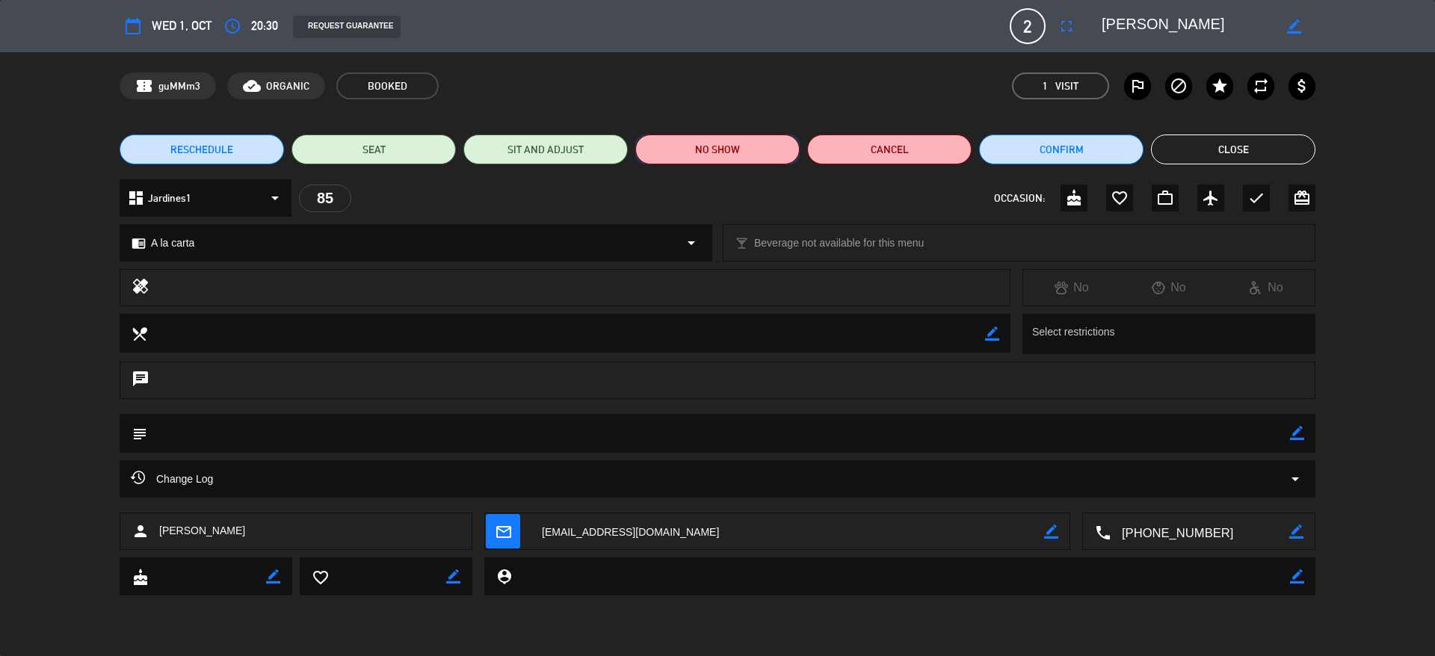
click at [739, 144] on button "NO SHOW" at bounding box center [717, 150] width 164 height 30
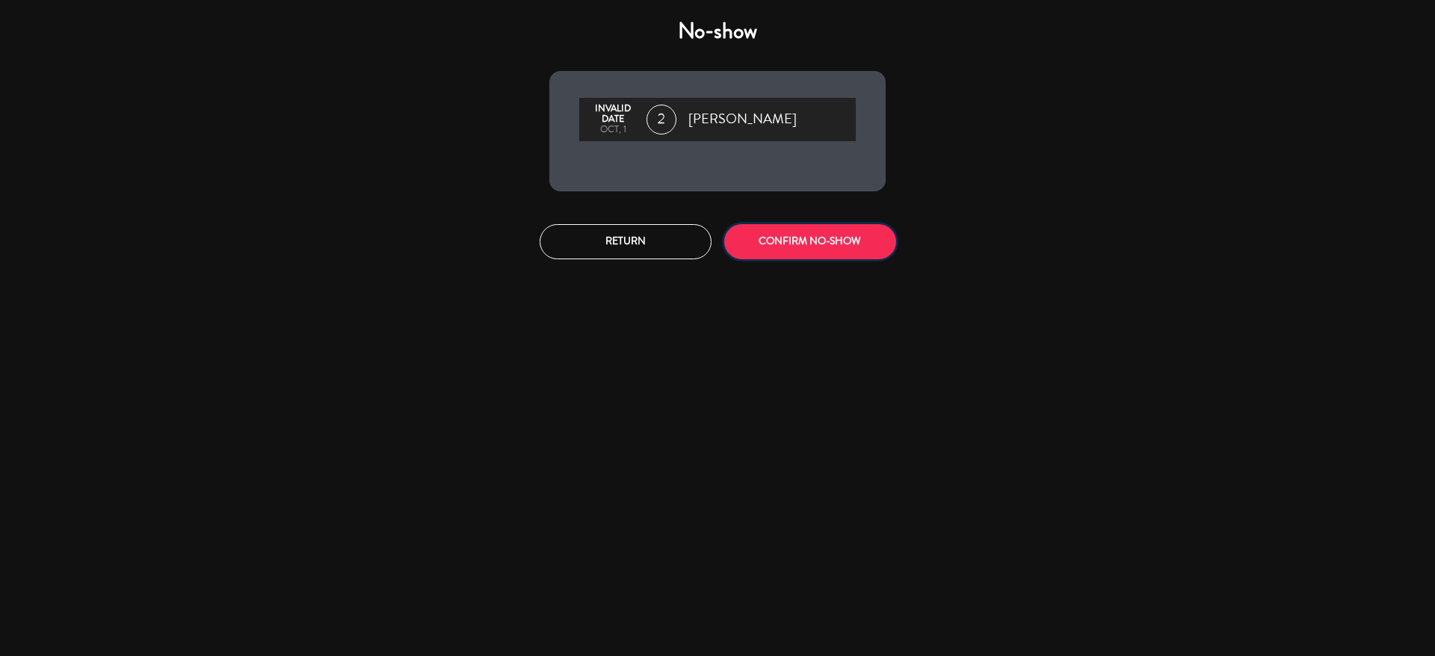
click at [786, 248] on button "CONFIRM NO-SHOW" at bounding box center [810, 241] width 172 height 35
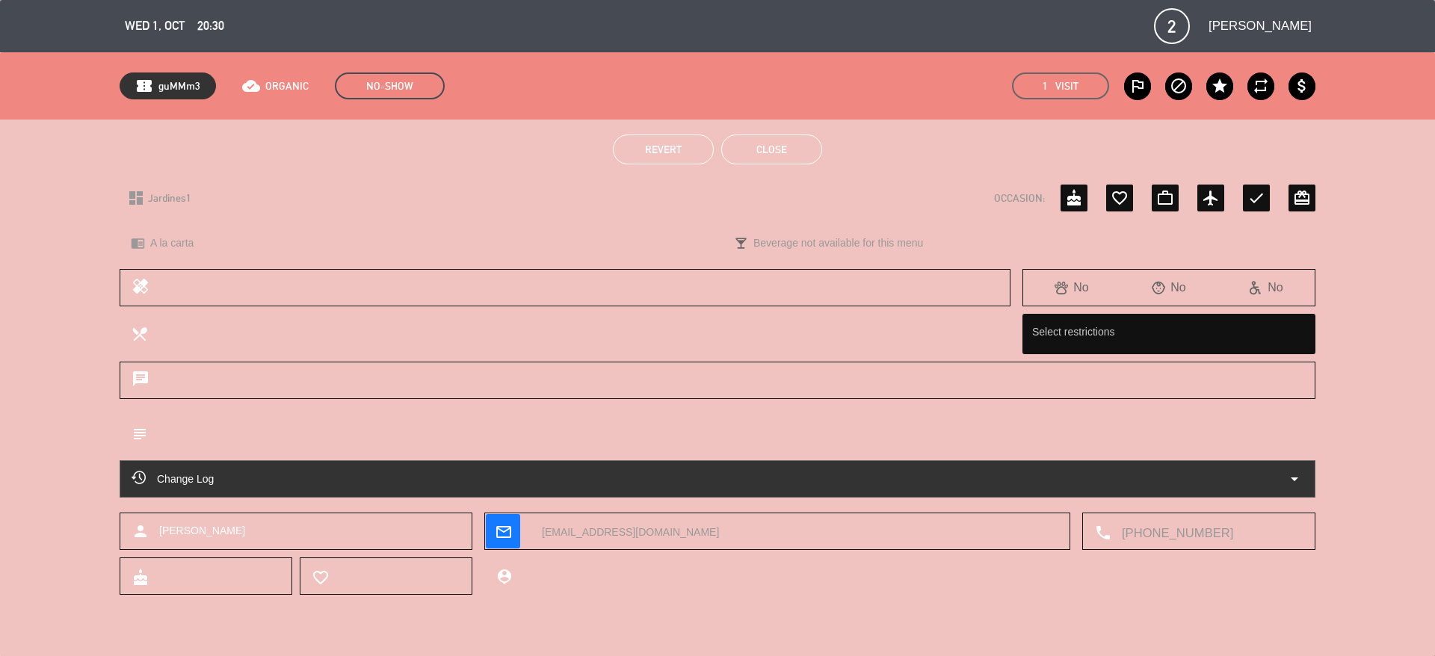
click at [750, 138] on button "Close" at bounding box center [771, 150] width 101 height 30
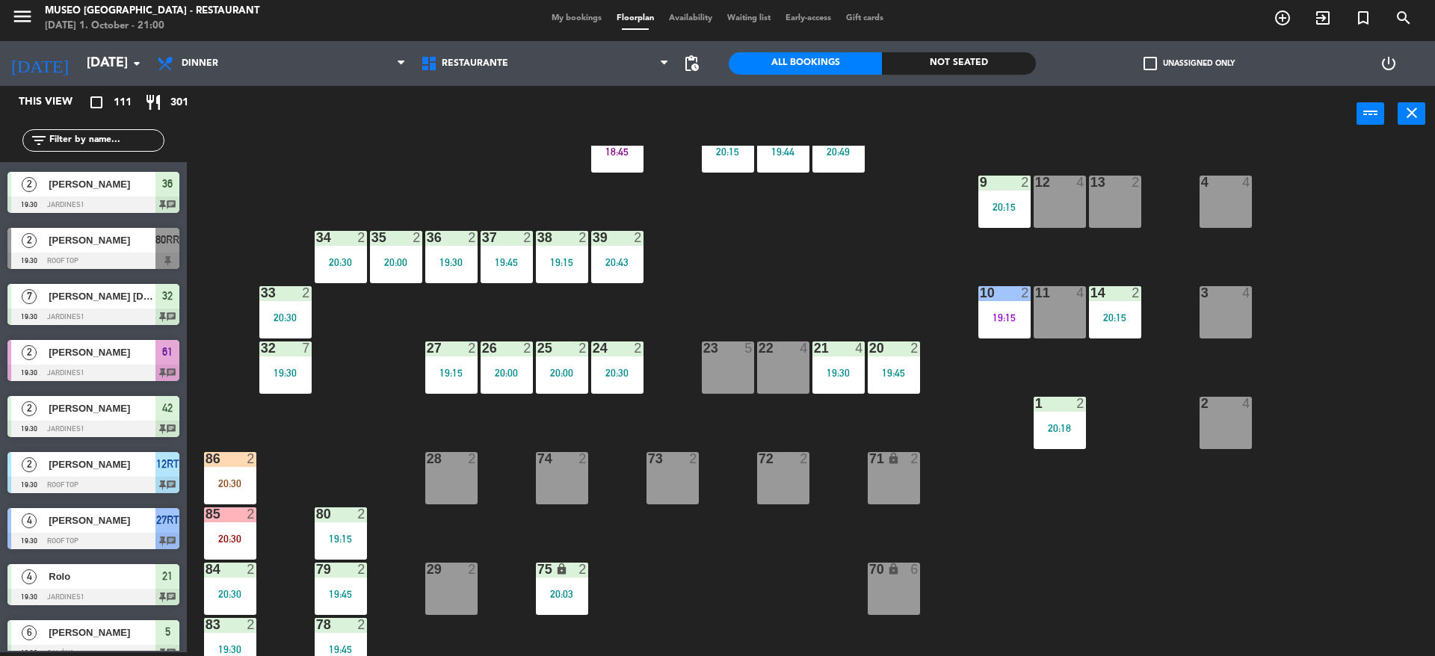
scroll to position [275, 0]
